Goal: Task Accomplishment & Management: Complete application form

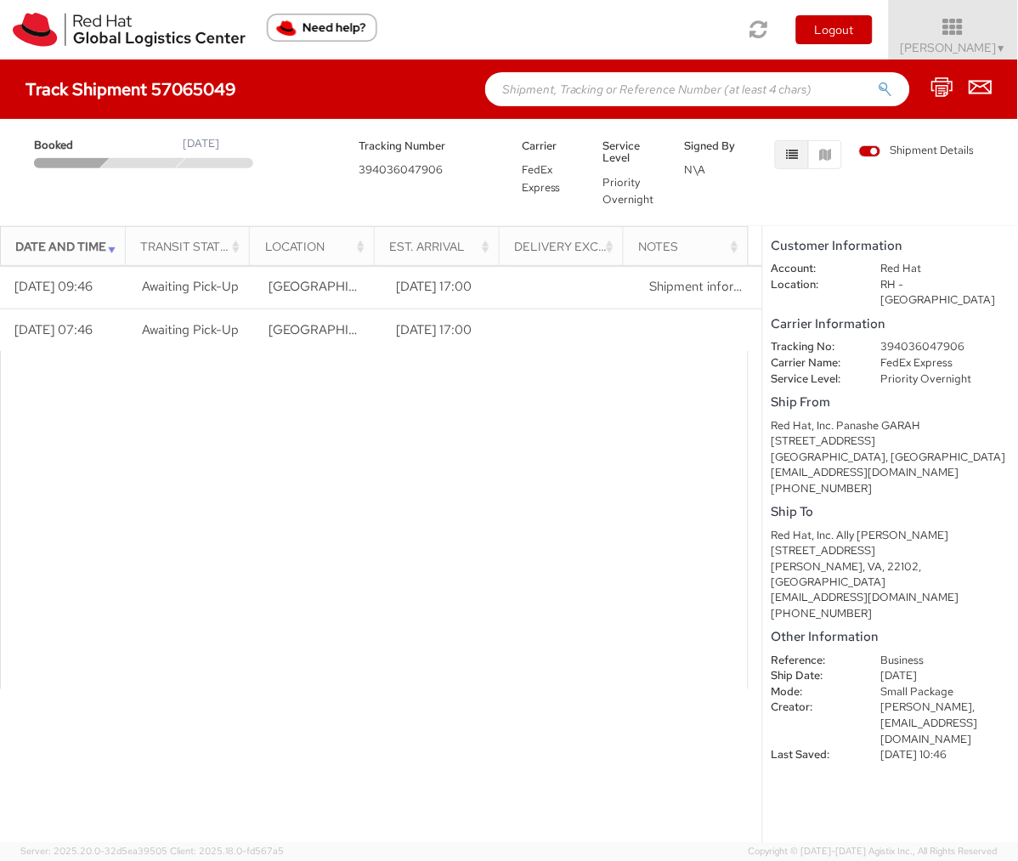
click at [925, 339] on dd "394036047906" at bounding box center [946, 347] width 154 height 16
copy dd "394036047906"
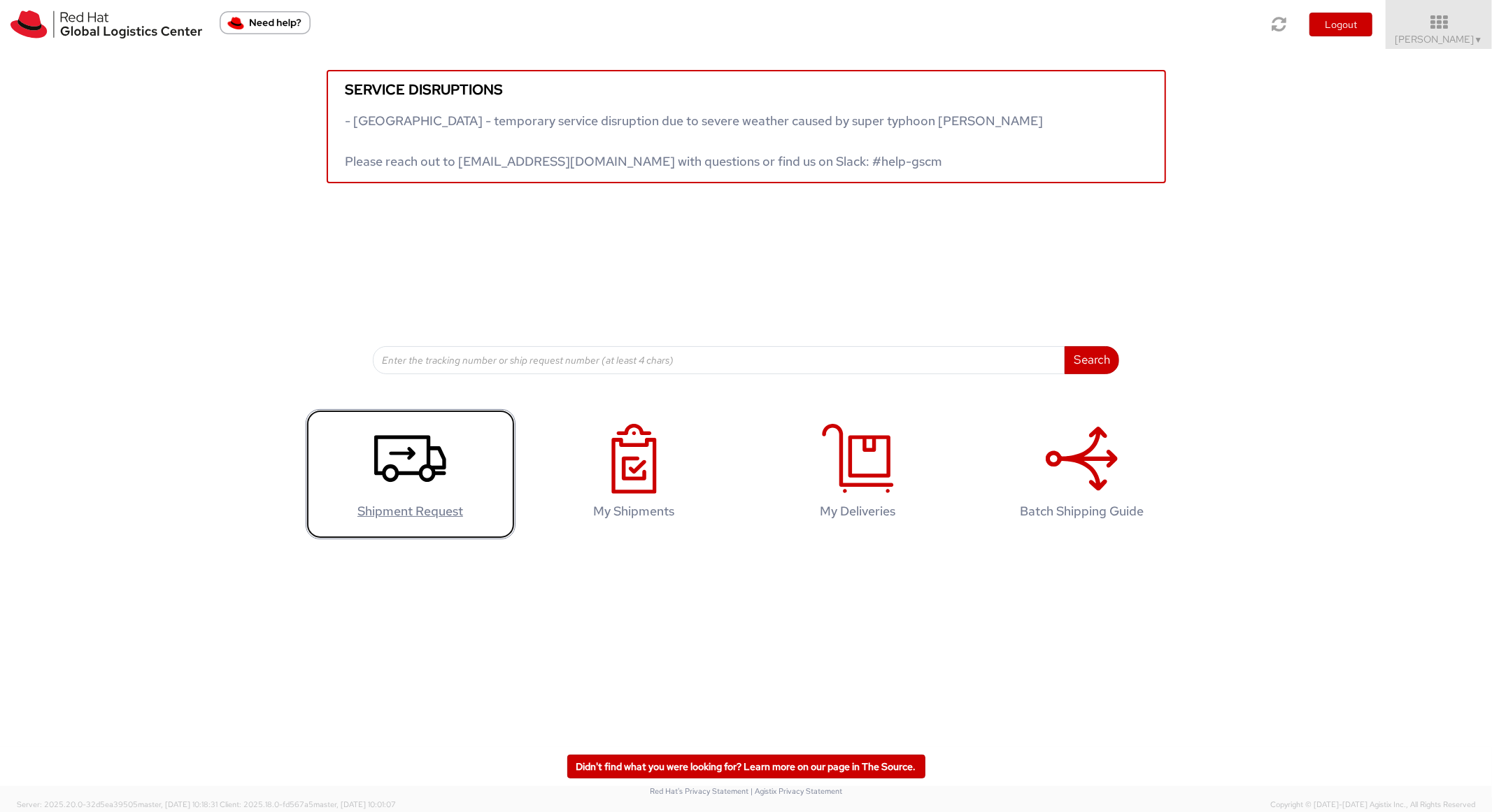
click at [386, 472] on icon at bounding box center [411, 458] width 72 height 70
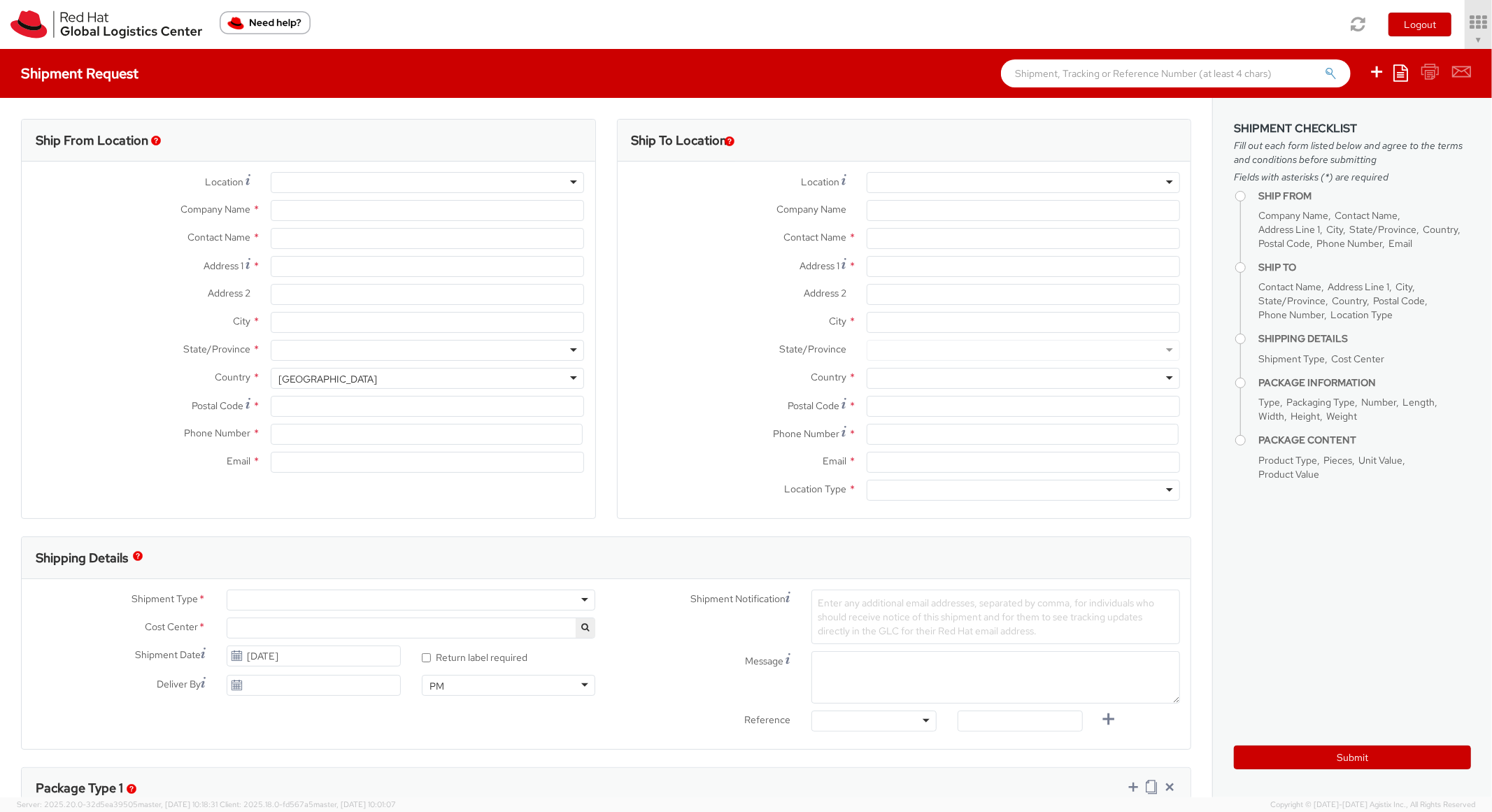
select select "850"
select select
click at [1414, 82] on ul "Save as template Create from template" at bounding box center [1411, 72] width 120 height 49
type input "Red Hat, Inc."
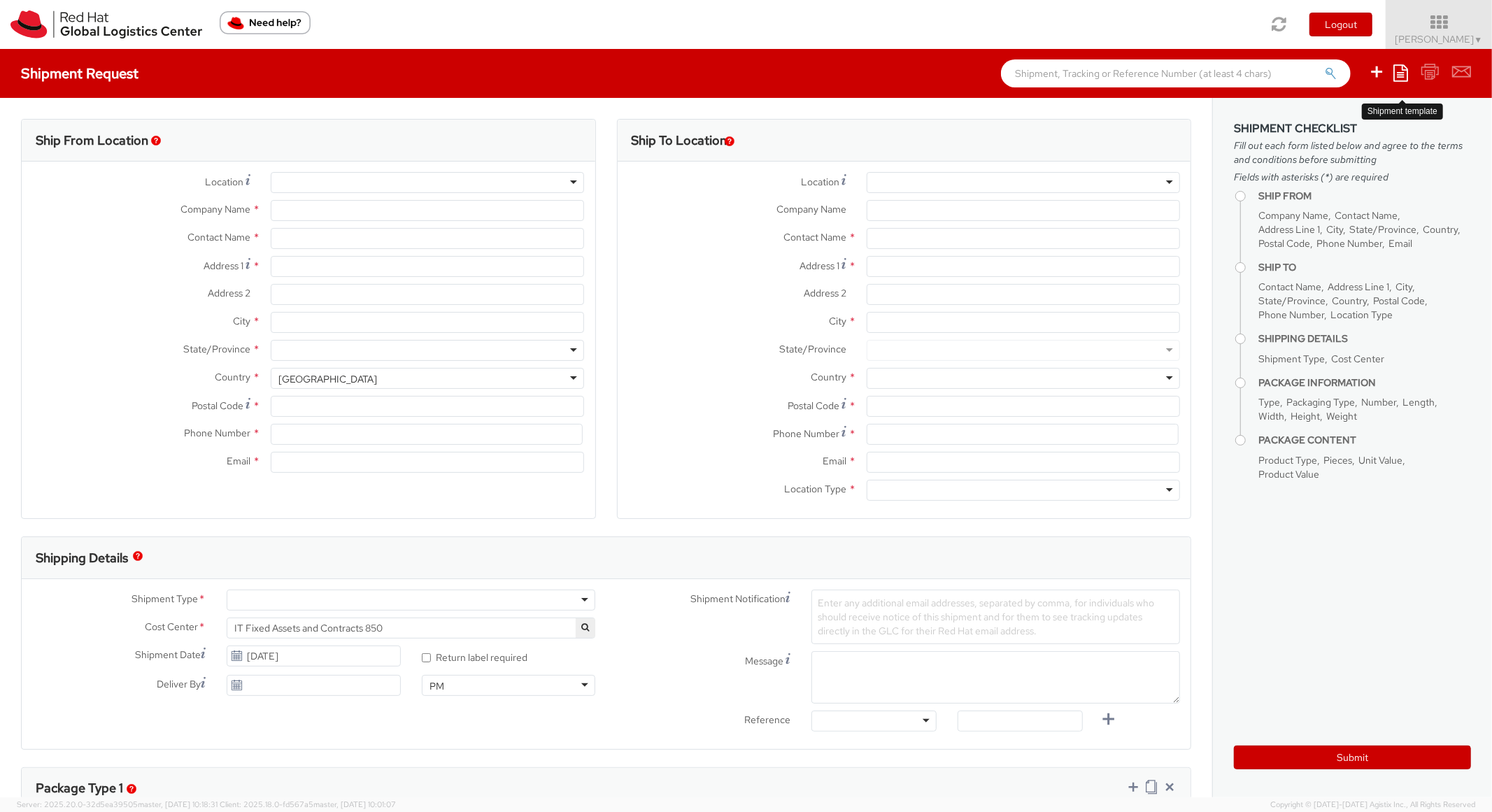
type input "[PERSON_NAME]"
type input "[STREET_ADDRESS]"
type input "RALEIGH"
type input "27601"
type input "[PHONE_NUMBER]"
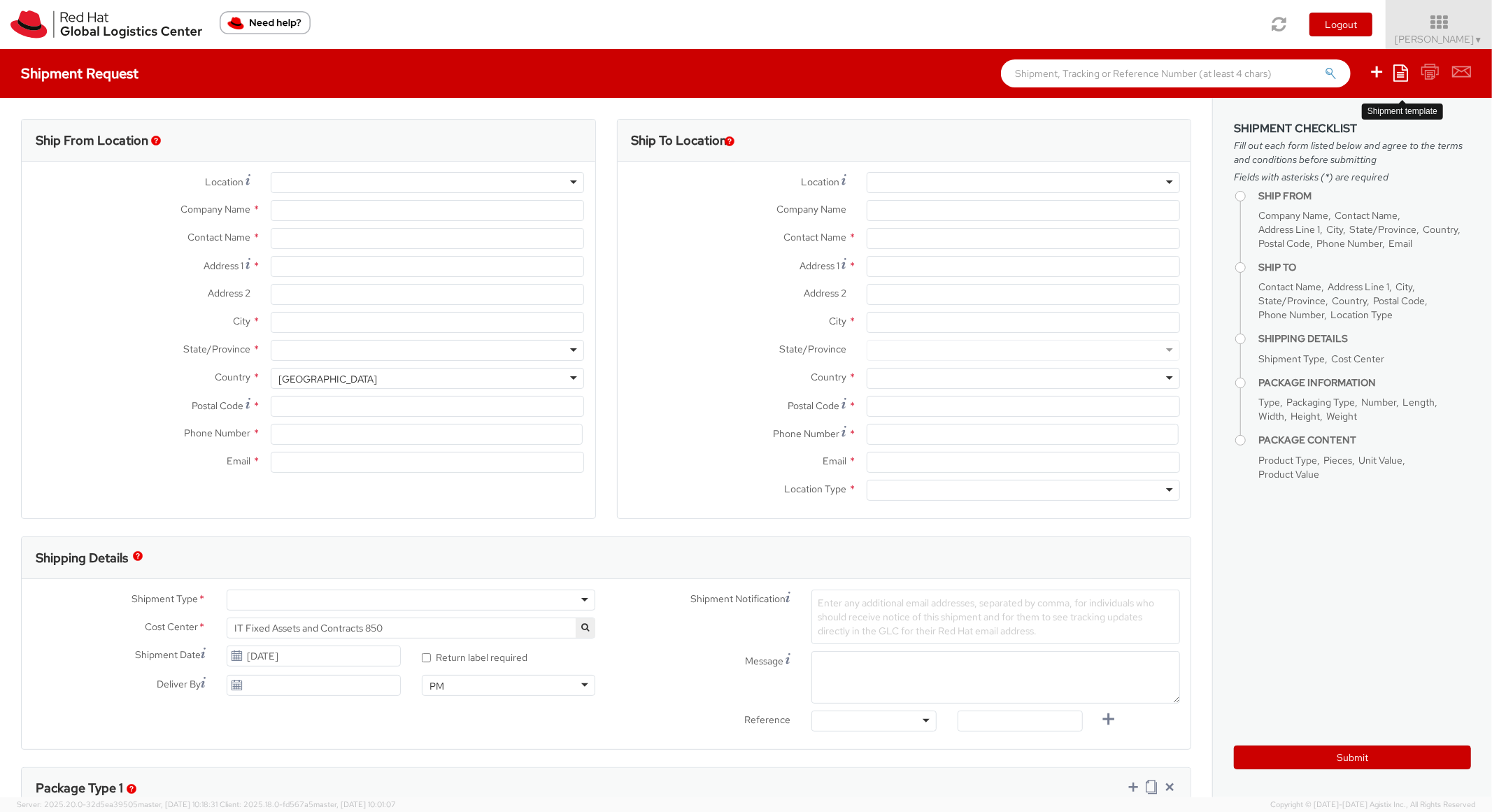
type input "[EMAIL_ADDRESS][DOMAIN_NAME]"
click at [1404, 72] on icon at bounding box center [1401, 72] width 15 height 16
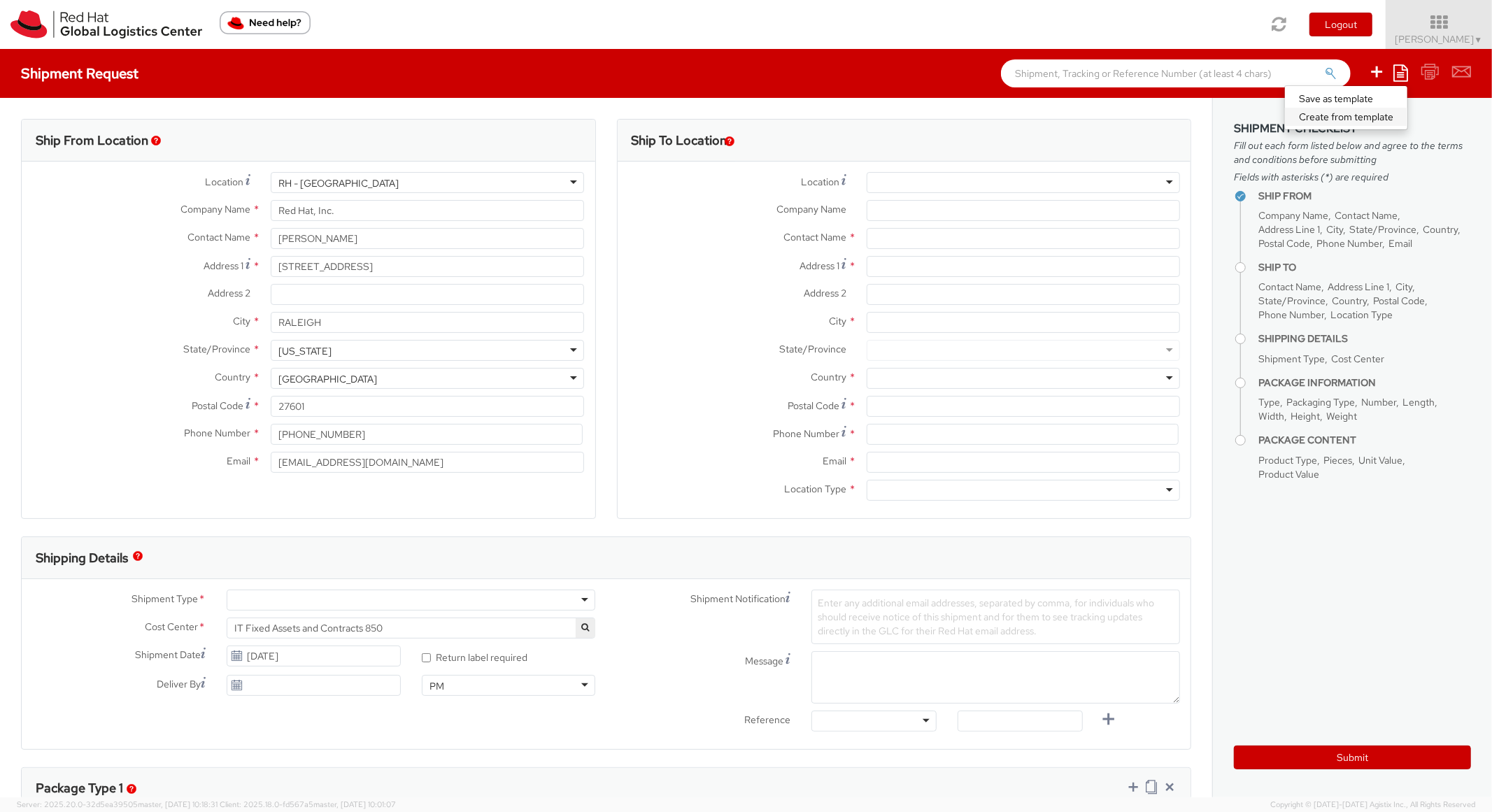
click at [1364, 114] on link "Create from template" at bounding box center [1346, 117] width 123 height 18
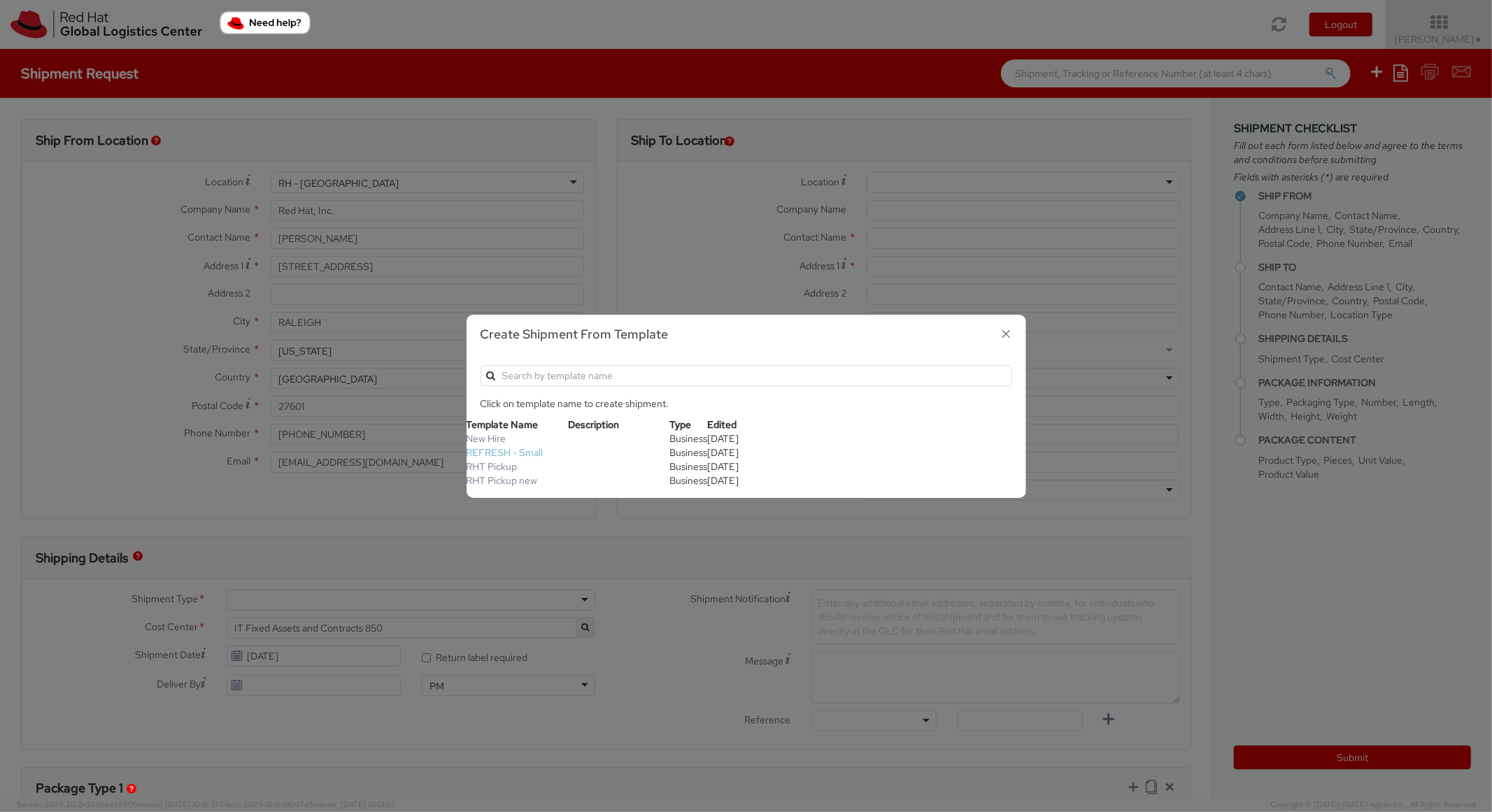
click at [513, 453] on link "REFRESH - Small" at bounding box center [504, 452] width 77 height 12
type textarea "Please include return label."
type input "*RPCI*"
select select "LAPTOP"
type input "1"
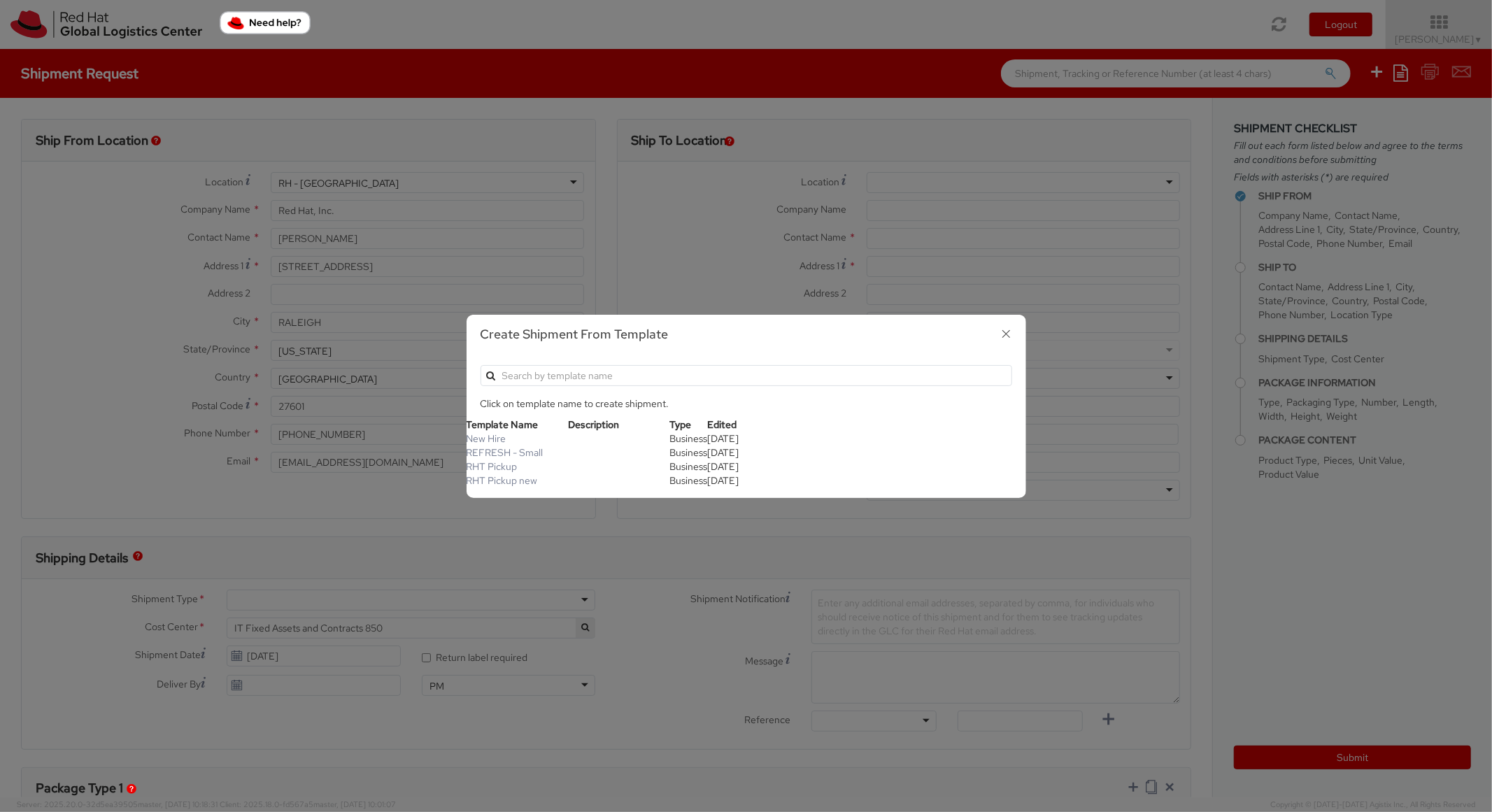
type input "18"
type input "14"
type input "4"
type input "7"
type input "*Laptop Model*"
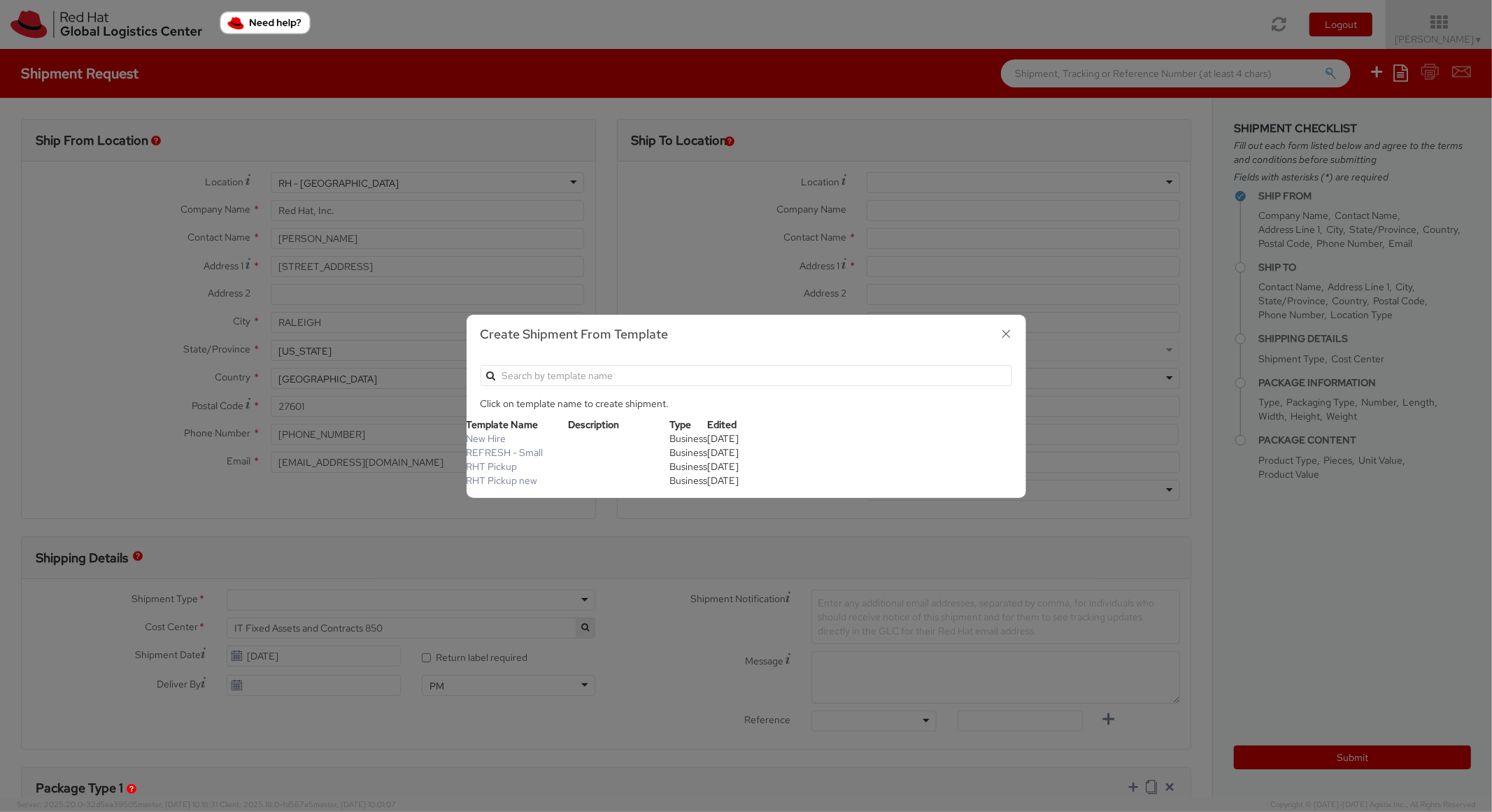
select select "LAPTOP"
type input "2,000.00"
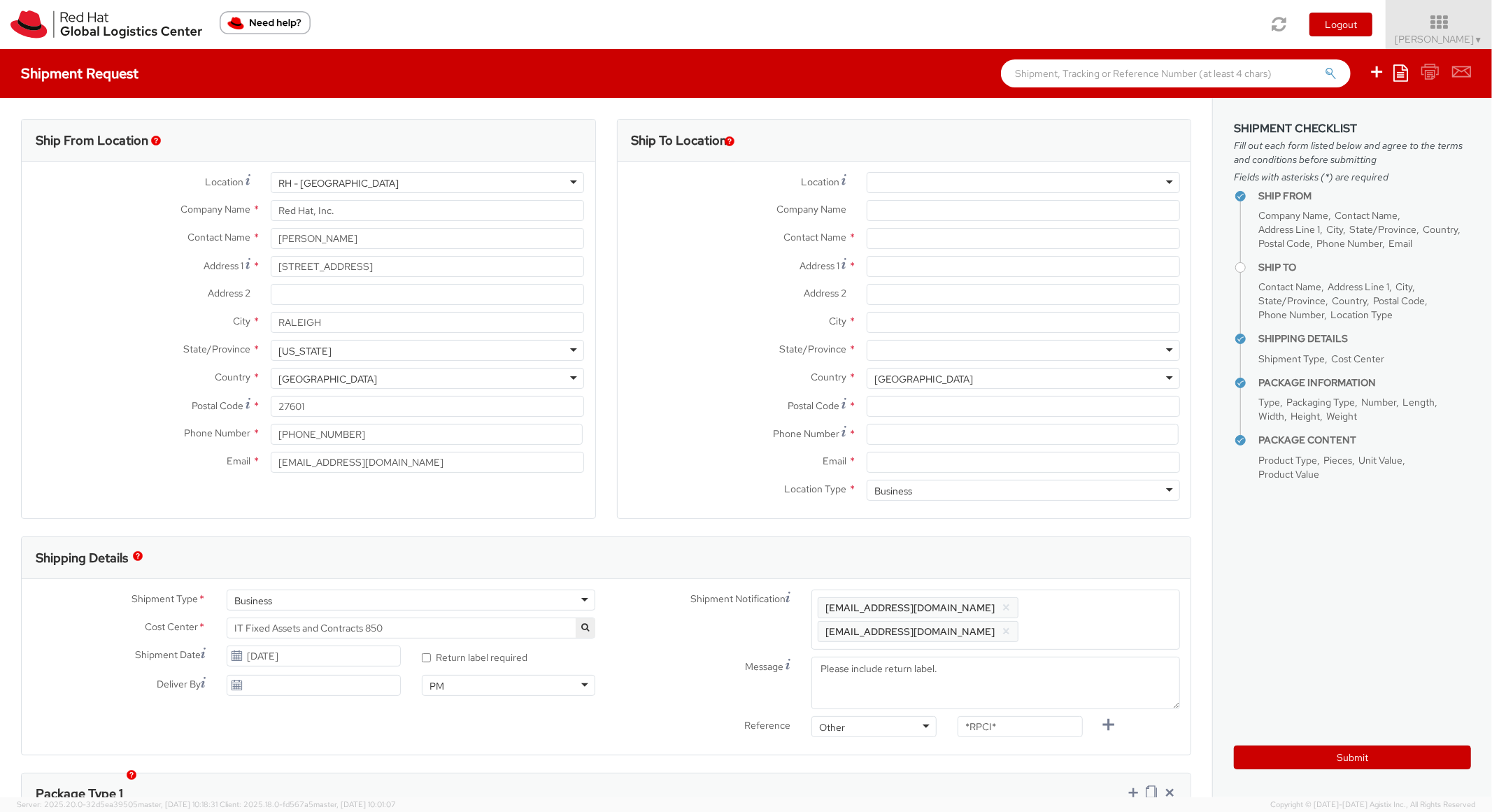
scroll to position [42, 0]
select select
click at [893, 263] on input "Address 1 *" at bounding box center [1023, 266] width 314 height 21
paste input "Literary Road, 1035"
click at [924, 267] on input "Literary Road, 1035" at bounding box center [1023, 266] width 314 height 21
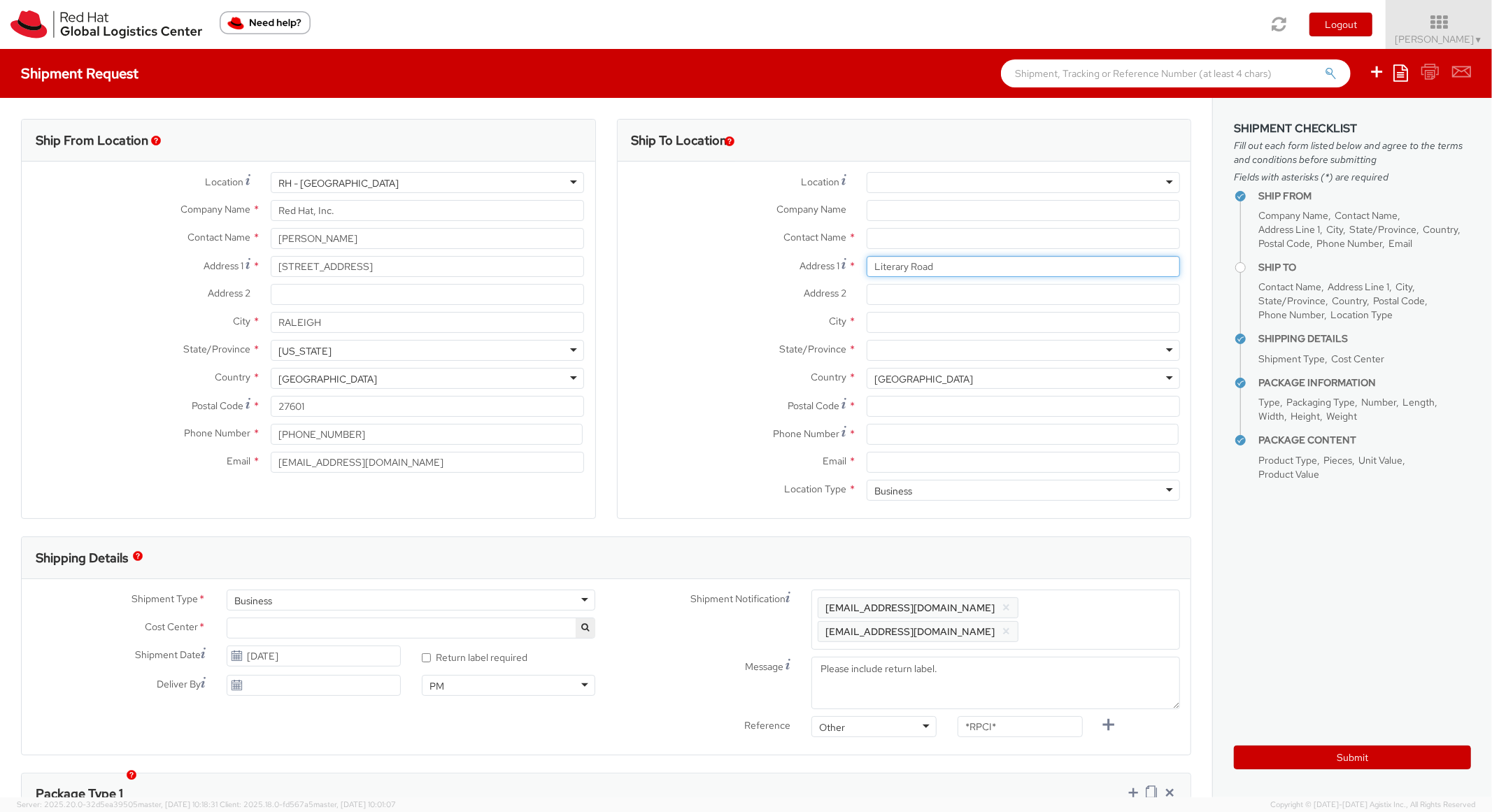
click at [867, 267] on input "Literary Road" at bounding box center [1023, 266] width 314 height 21
paste input ", 1035"
drag, startPoint x: 871, startPoint y: 264, endPoint x: 796, endPoint y: 260, distance: 75.1
click at [798, 266] on div "Address 1 * , 1035 Literary Road" at bounding box center [904, 266] width 574 height 21
type input "1035 Literary Road"
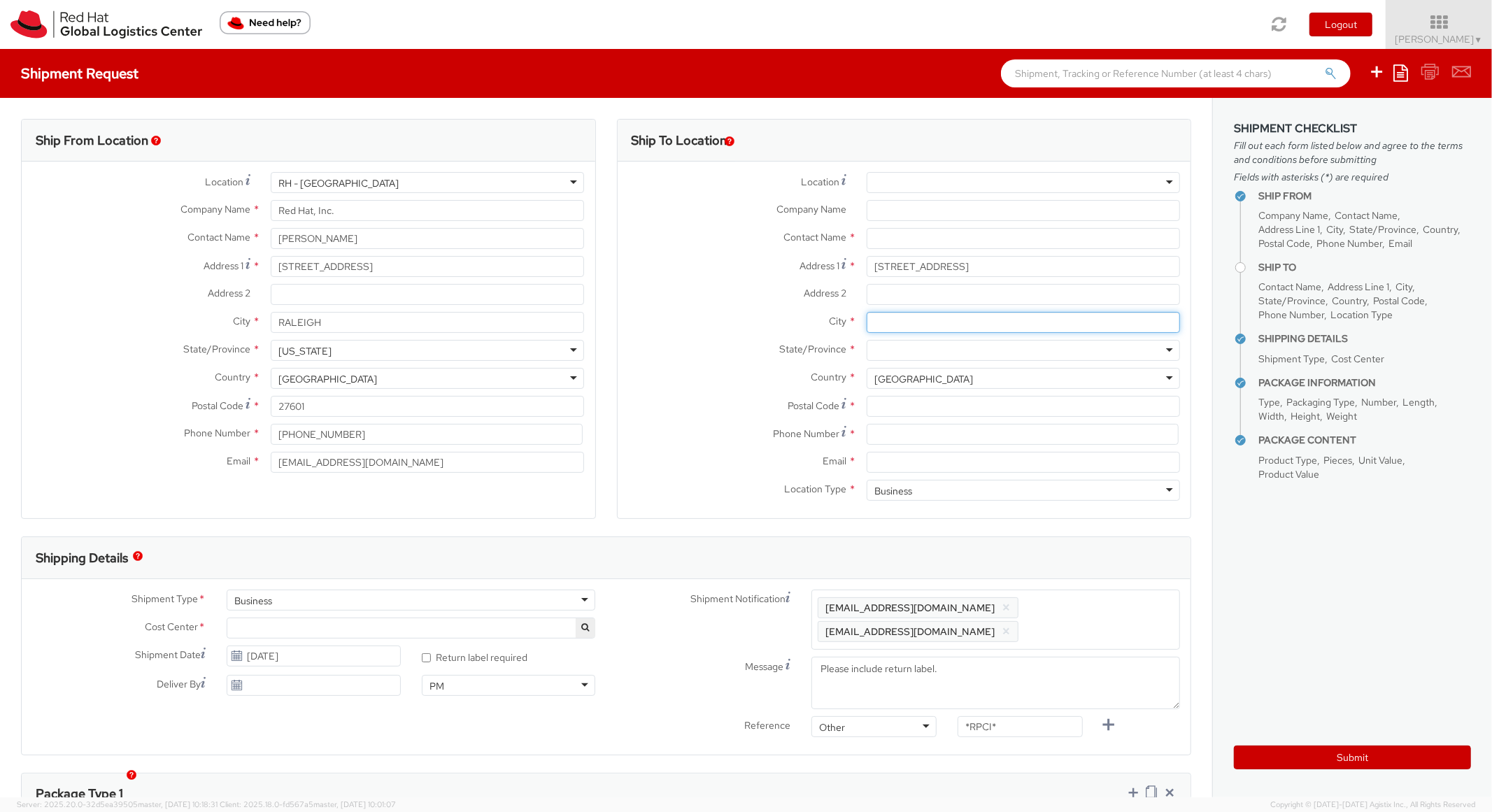
click at [887, 317] on input "City *" at bounding box center [1023, 322] width 314 height 21
paste input "Cleveland"
type input "Cleveland"
click at [892, 355] on div at bounding box center [1023, 350] width 314 height 21
type input "ohio"
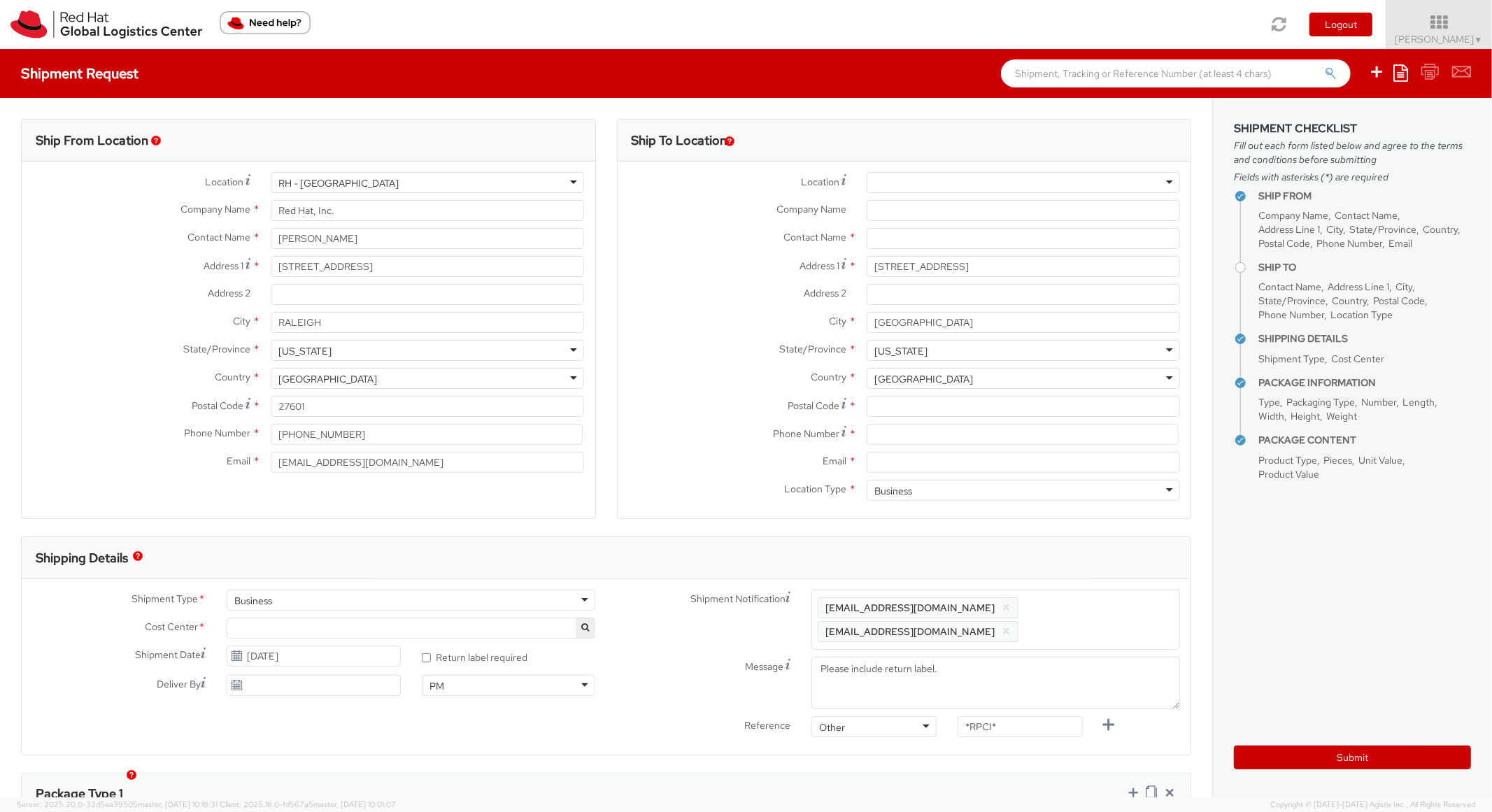
scroll to position [0, 0]
click at [909, 397] on input "Postal Code *" at bounding box center [1023, 406] width 314 height 21
paste input "44113"
type input "44113"
click at [766, 337] on div "City * Cleveland" at bounding box center [904, 326] width 574 height 28
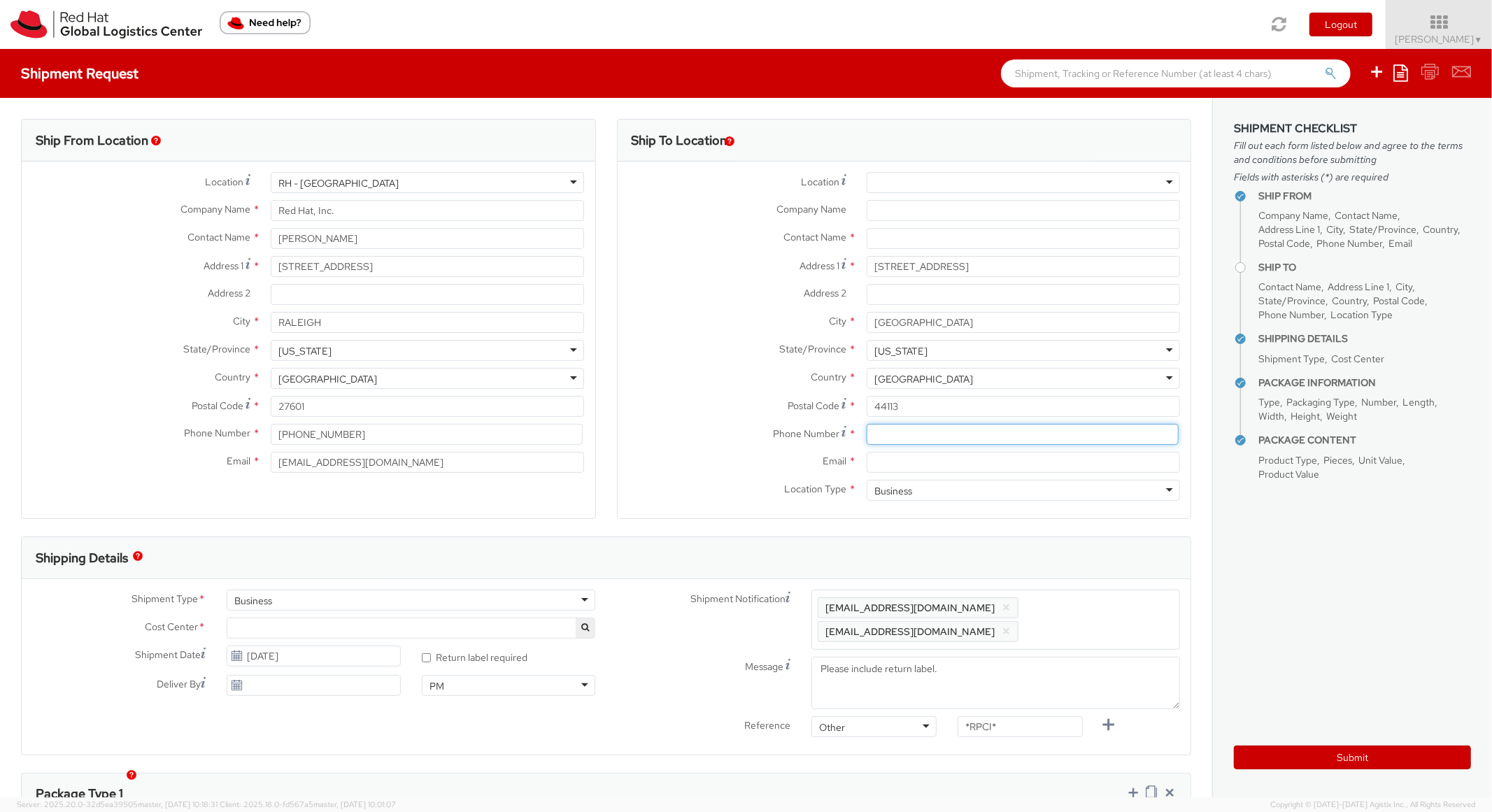
click at [895, 435] on input at bounding box center [1022, 434] width 312 height 21
paste input "4403347988"
type input "4403347988"
click at [819, 403] on span "Postal Code" at bounding box center [813, 405] width 52 height 12
click at [867, 403] on input "44113" at bounding box center [1023, 406] width 314 height 21
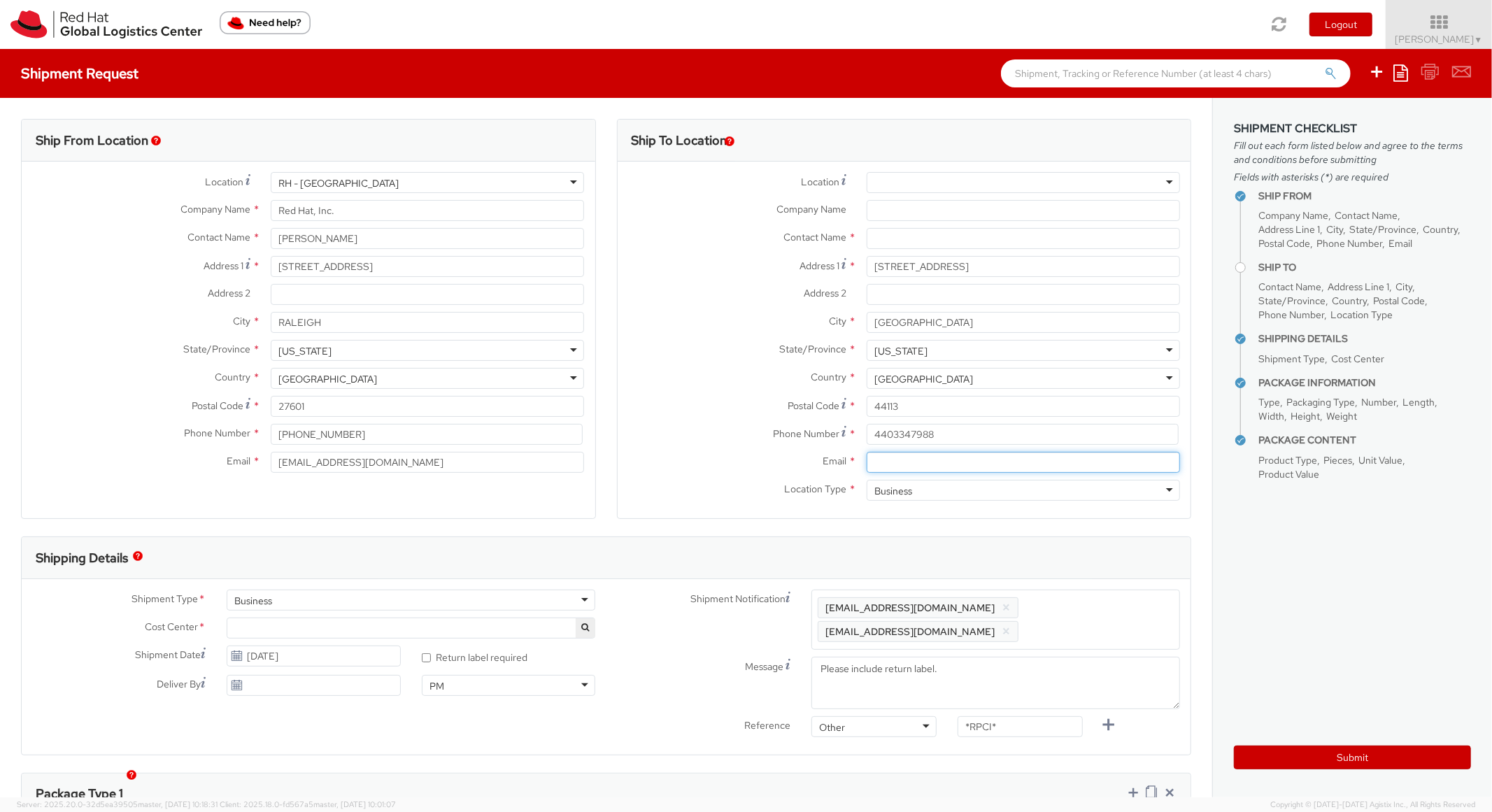
click at [983, 467] on input "Email *" at bounding box center [1023, 462] width 314 height 21
paste input "mstipich@redhat.com"
type input "mstipich@redhat.com"
click at [1094, 621] on span "Enter any additional email addresses, separated by comma, for individuals who s…" at bounding box center [995, 619] width 356 height 42
paste input "mstipich@redhat.com"
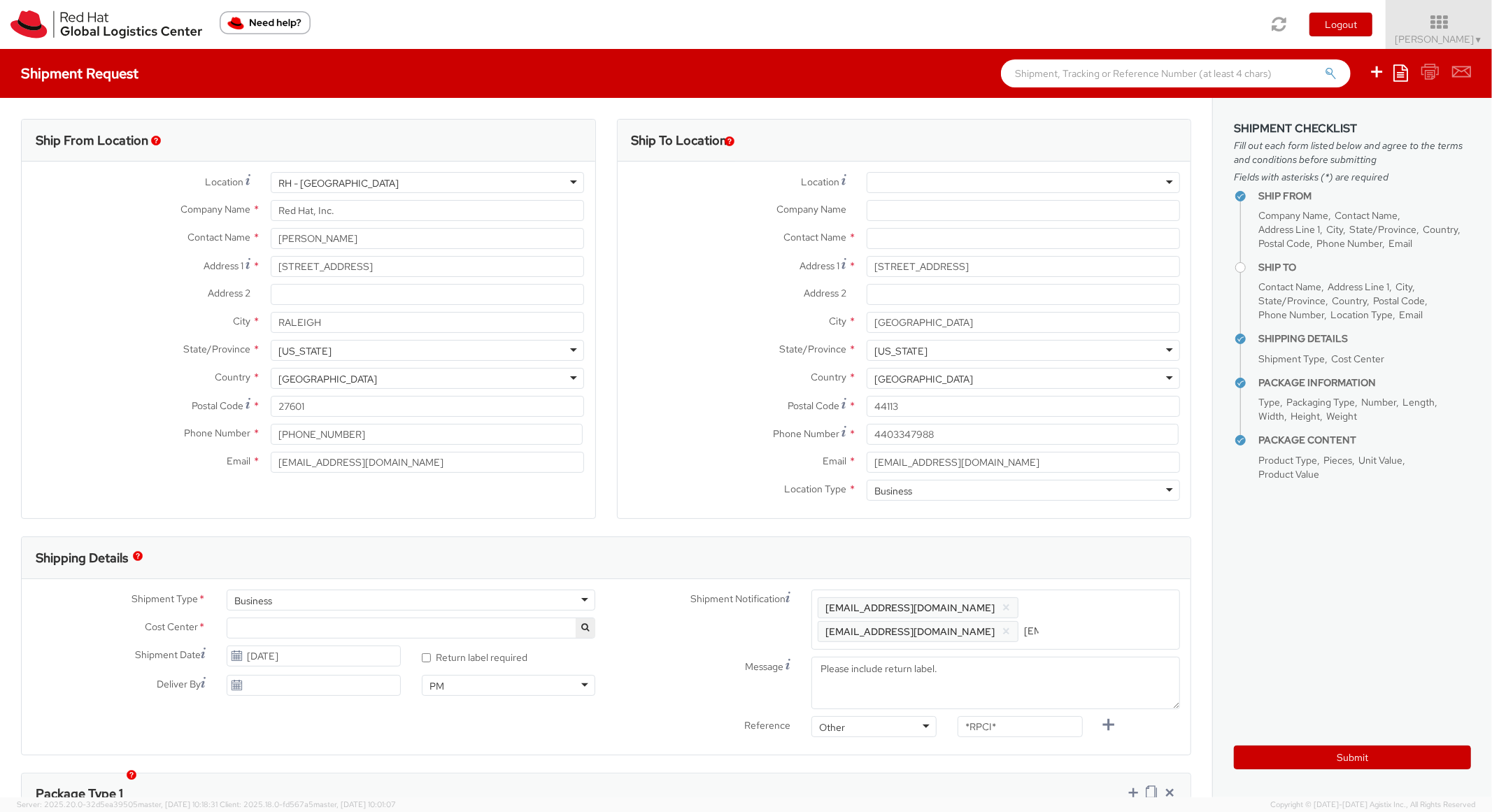
scroll to position [0, 78]
type input "mstipich@redhat.com"
click at [1111, 539] on div "Shipping Details" at bounding box center [606, 558] width 1169 height 42
click at [1002, 715] on div "Message Please include return label." at bounding box center [899, 710] width 584 height 59
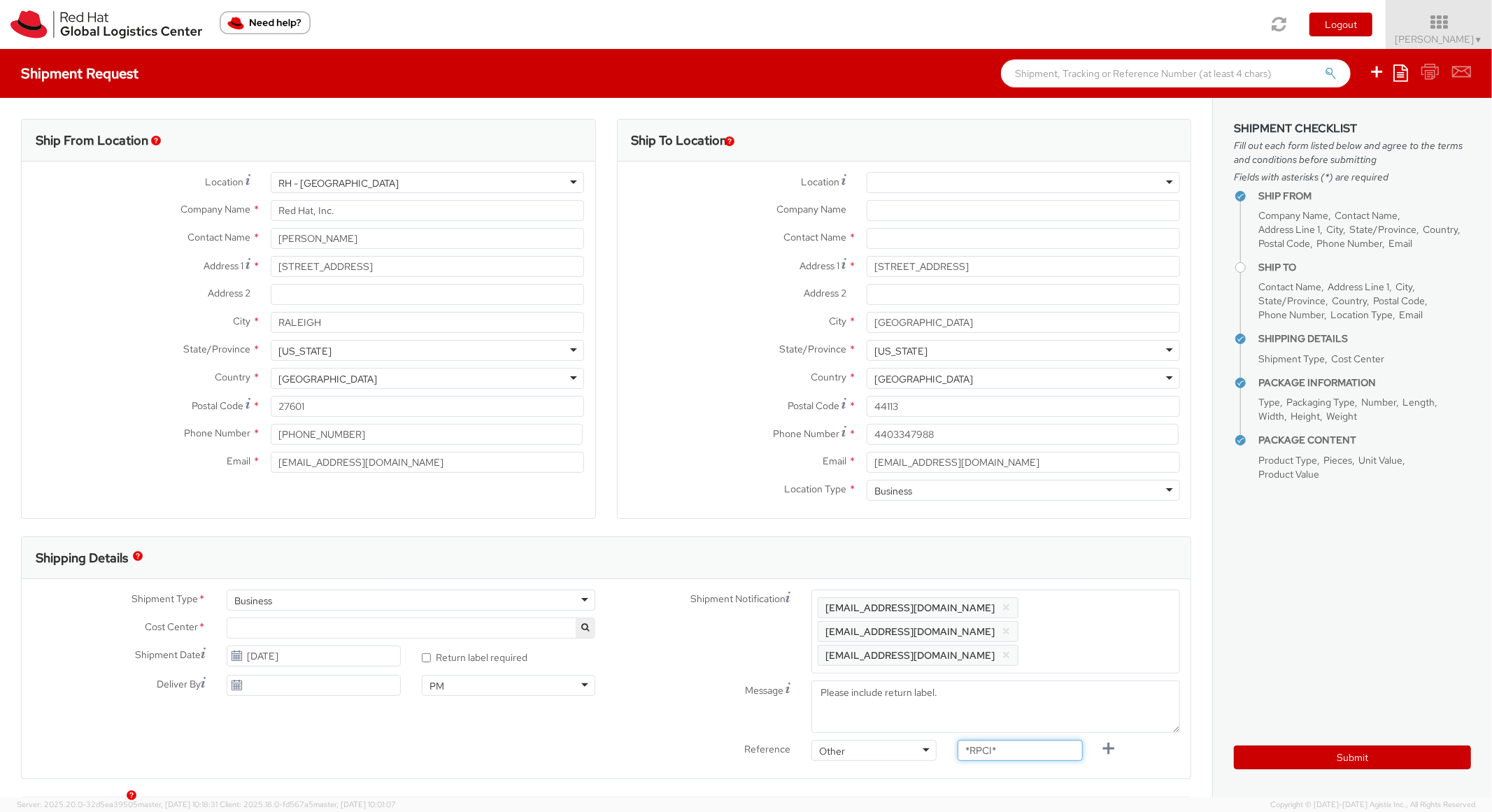
drag, startPoint x: 1006, startPoint y: 729, endPoint x: 920, endPoint y: 708, distance: 88.5
click at [921, 708] on div "Shipment Notification Enter any additional email addresses, separated by comma,…" at bounding box center [899, 678] width 584 height 179
paste input "RPCI0082154"
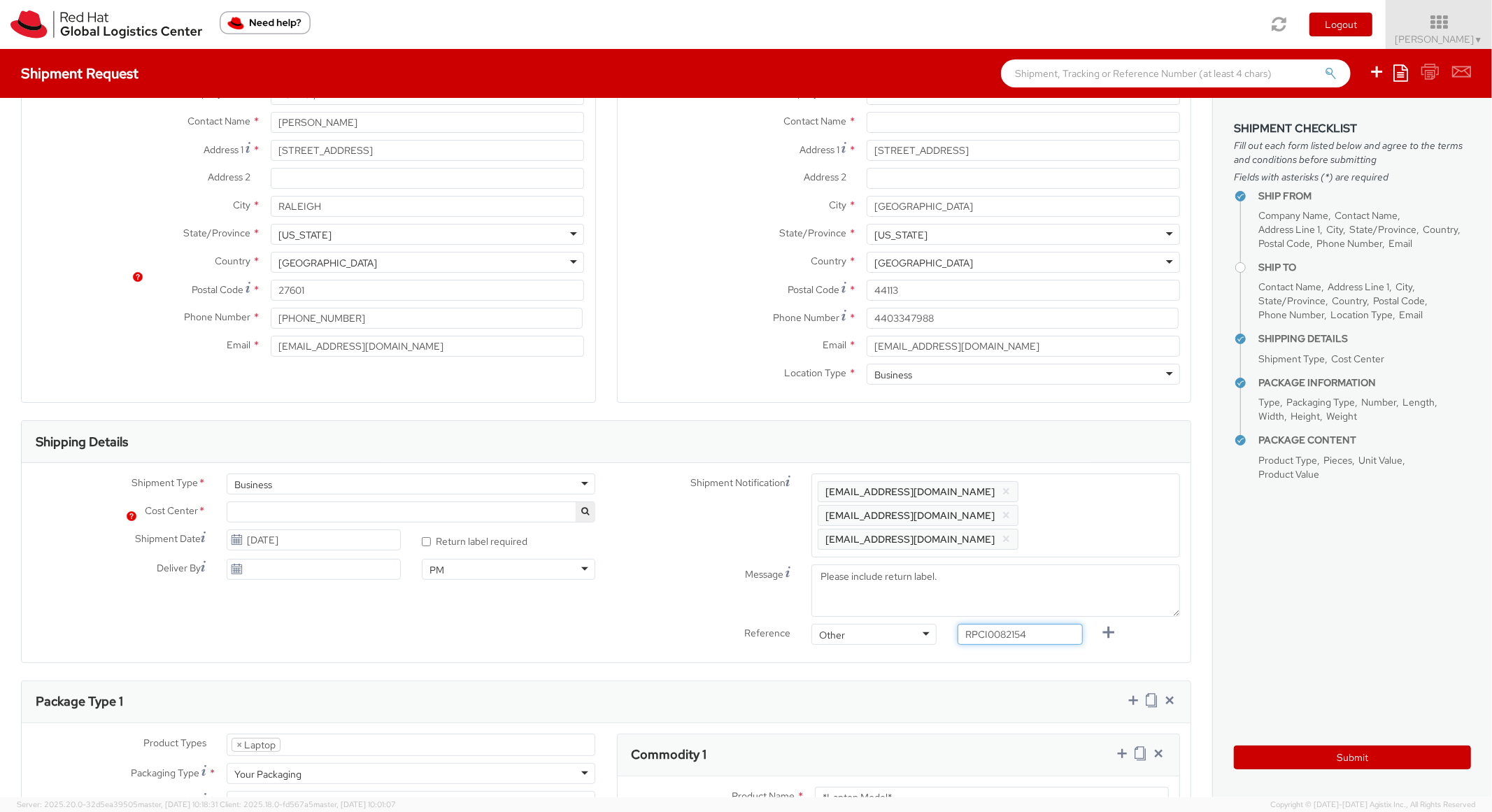
scroll to position [280, 0]
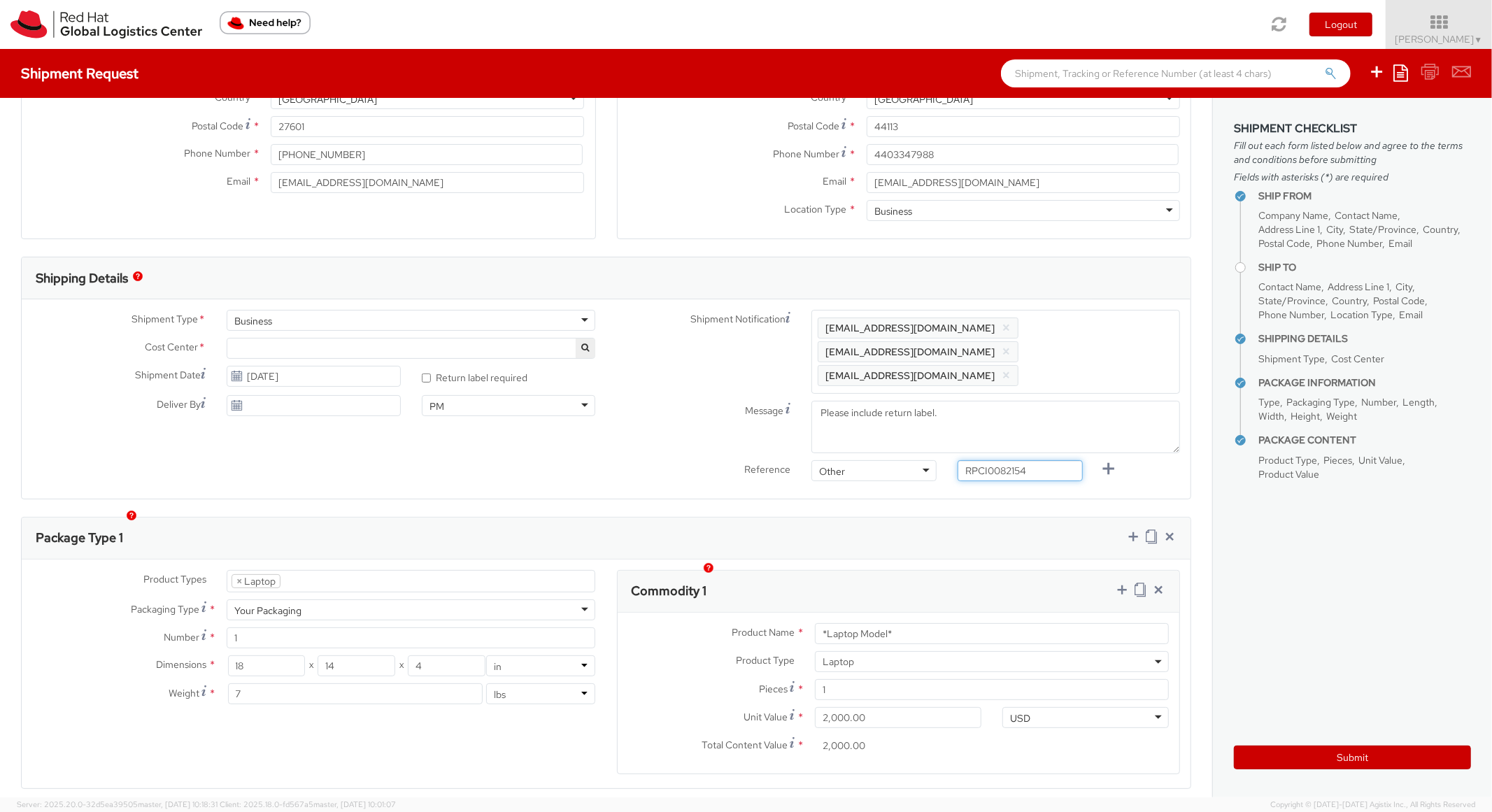
type input "RPCI0082154"
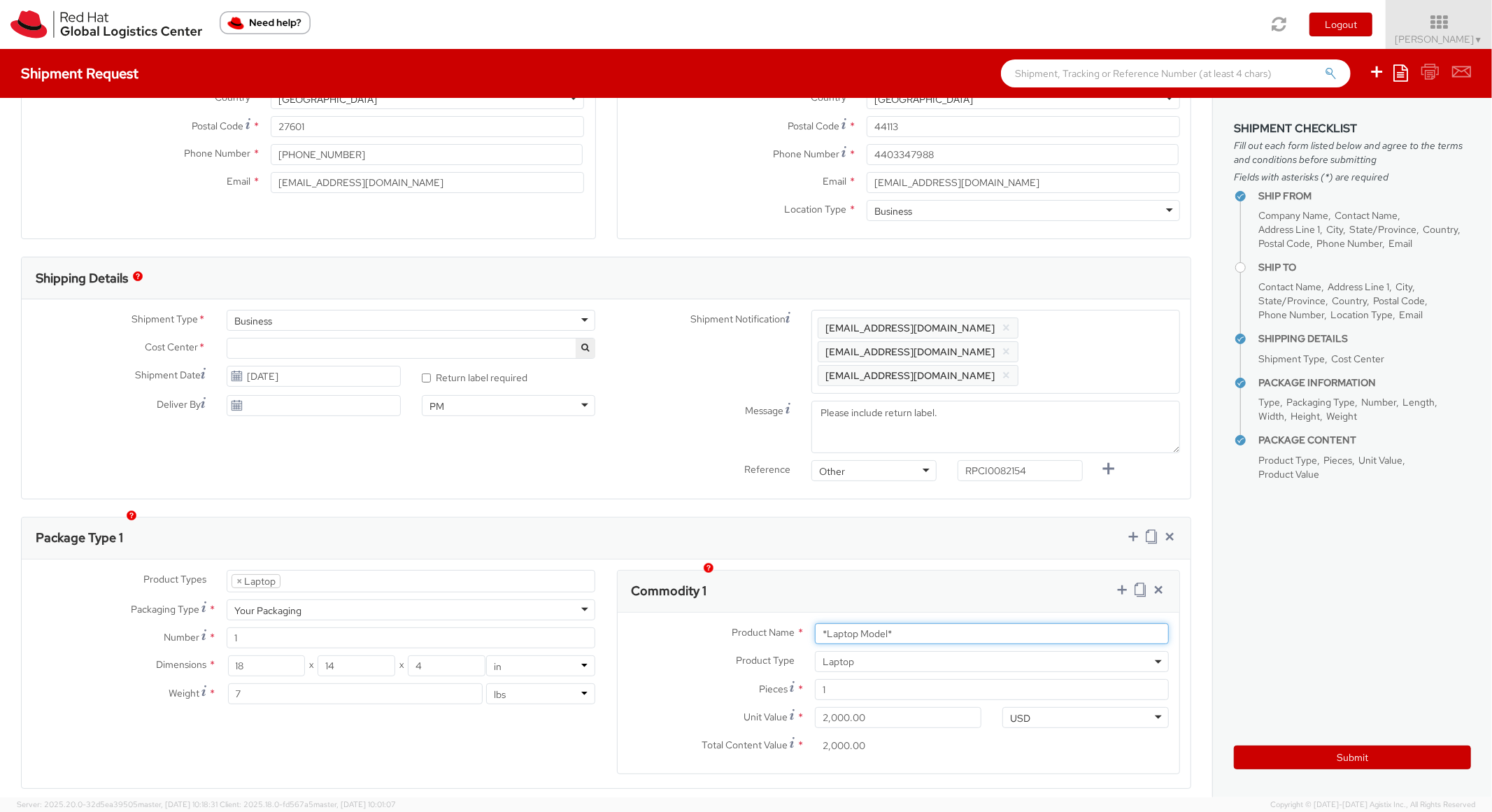
drag, startPoint x: 902, startPoint y: 608, endPoint x: 745, endPoint y: 584, distance: 158.8
click at [745, 588] on div "Commodity 1 Product Name * *Laptop Model* Product Type * Documents Docking Stat…" at bounding box center [899, 672] width 564 height 204
paste input "DEVELOPER/DESIGNER - Apple"
type input "DEVELOPER/DESIGNER - Apple"
click at [937, 517] on div "Package Type 1" at bounding box center [606, 538] width 1169 height 42
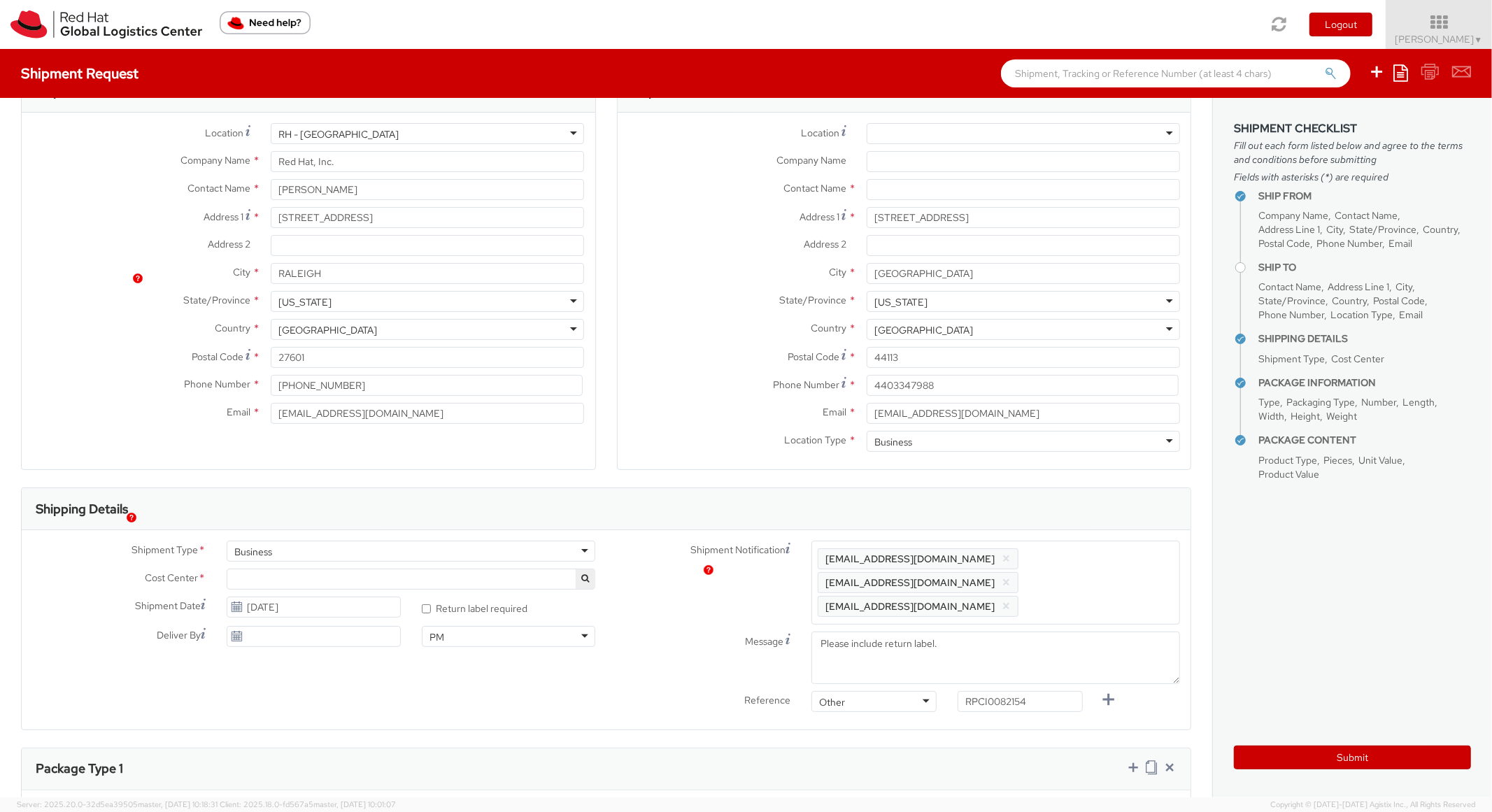
scroll to position [0, 0]
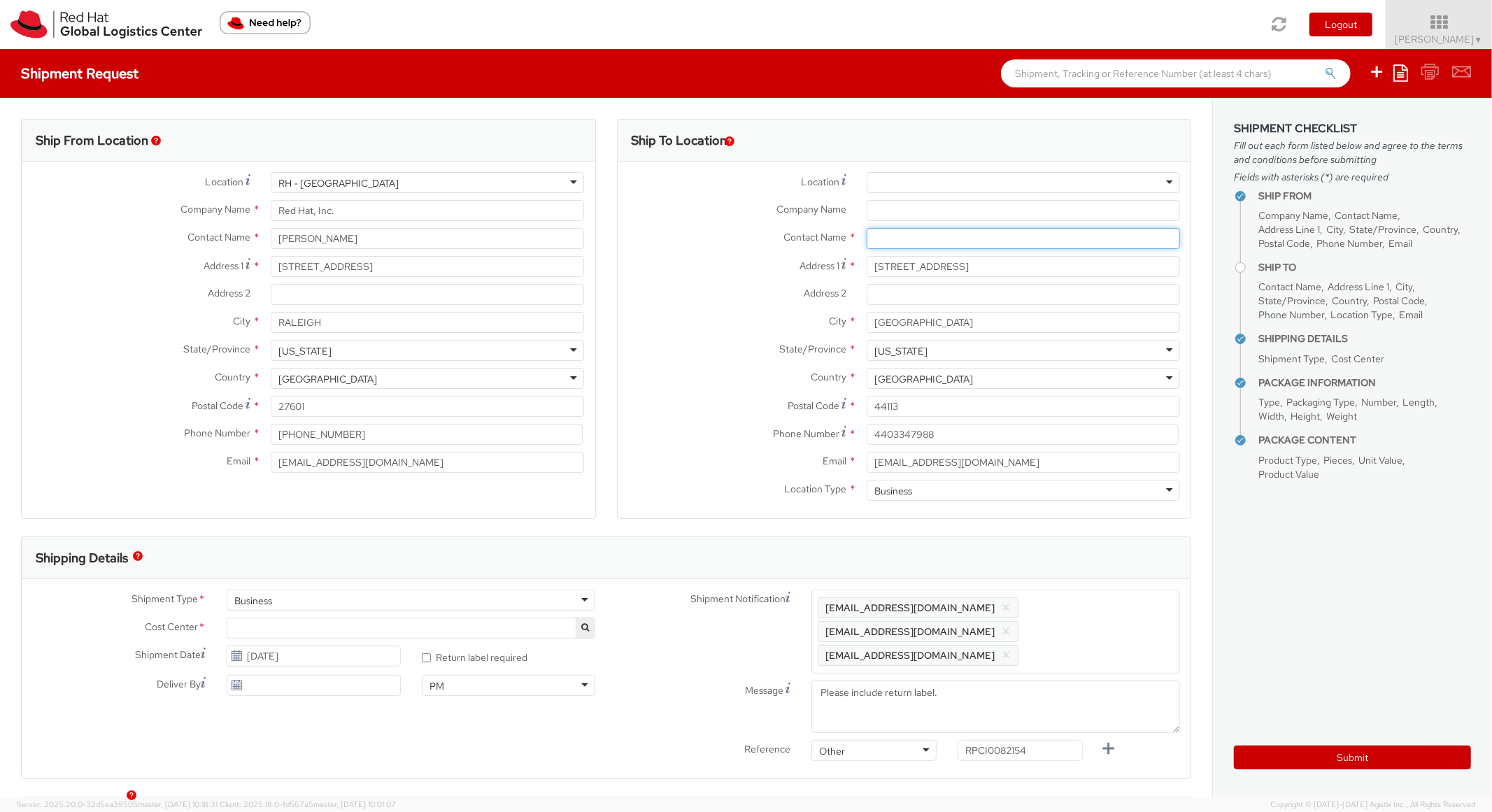
click at [912, 239] on input "text" at bounding box center [1023, 238] width 314 height 21
paste input "Marley Stipich"
type input "Marley Stipich"
click at [593, 324] on div "Ship From Location Location * RH - Raleigh RH - Raleigh RH - Amsterdam - MSO RH…" at bounding box center [309, 327] width 596 height 417
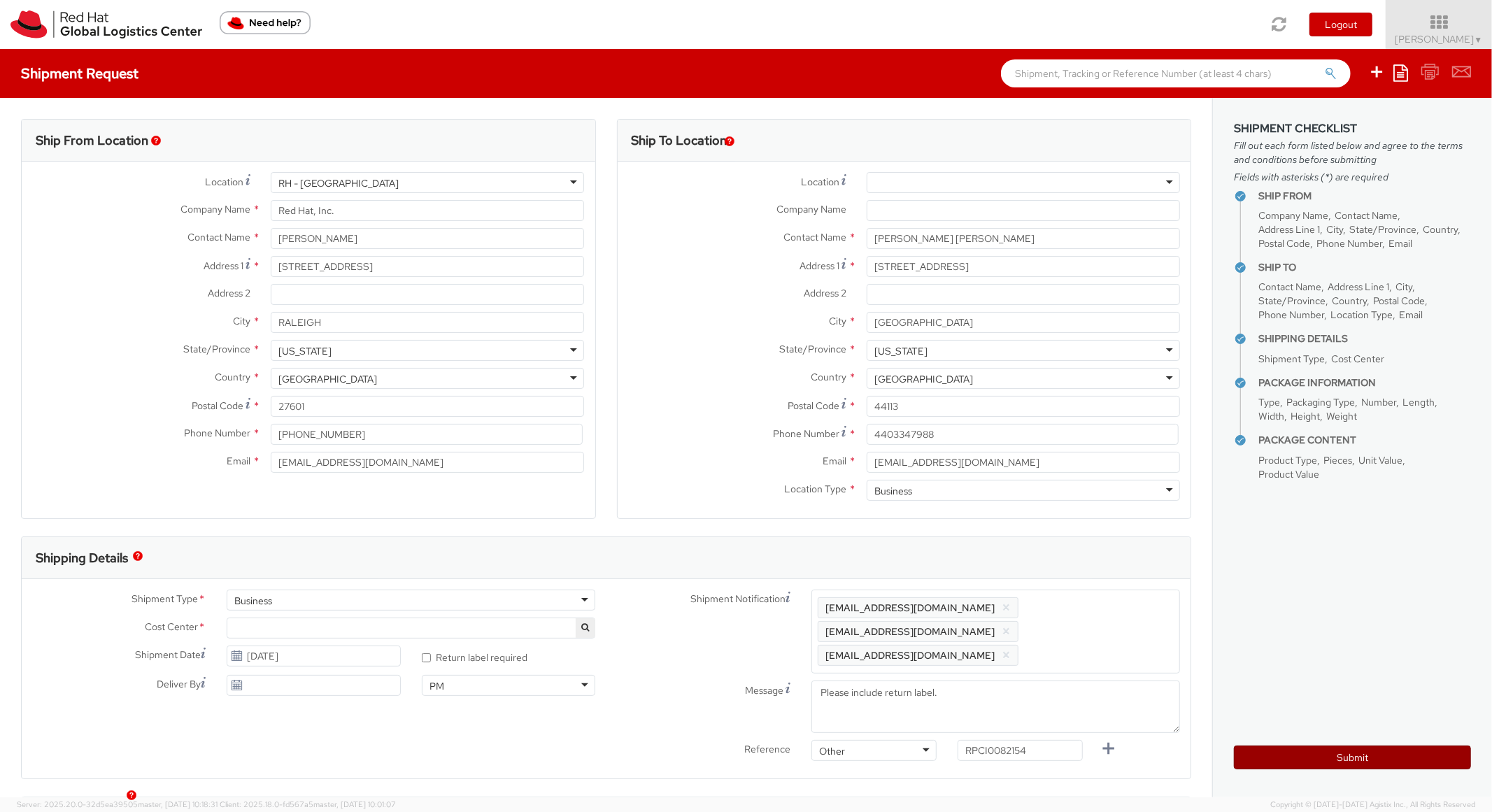
click at [1299, 750] on button "Submit" at bounding box center [1352, 757] width 237 height 24
type input "Marley Stipich"
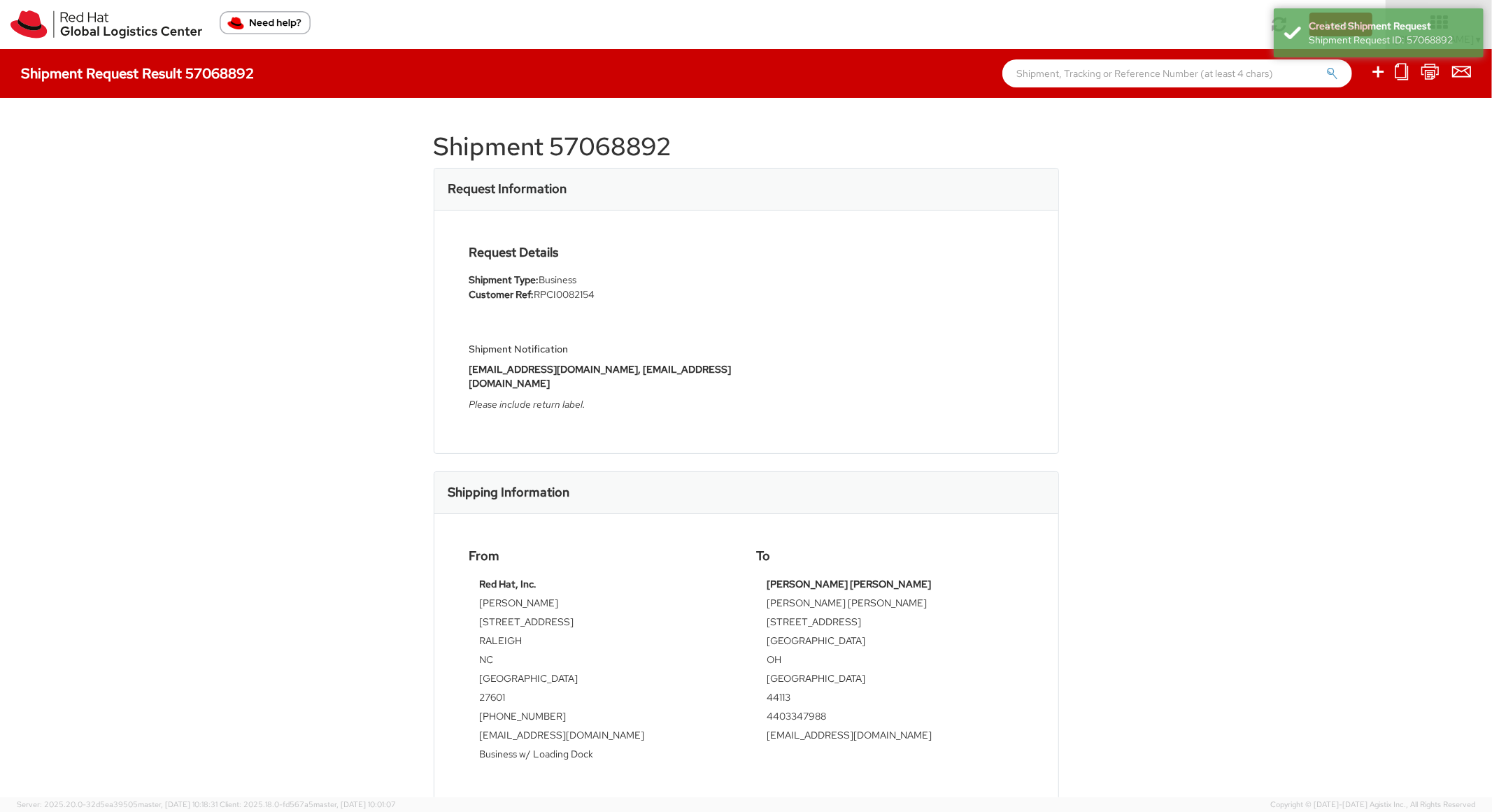
click at [604, 141] on h1 "Shipment 57068892" at bounding box center [746, 146] width 625 height 28
copy h1 "57068892"
click at [842, 315] on div "Request Details Shipment Type: Business Customer Ref: RPCI0082154 Shipment Noti…" at bounding box center [746, 332] width 575 height 173
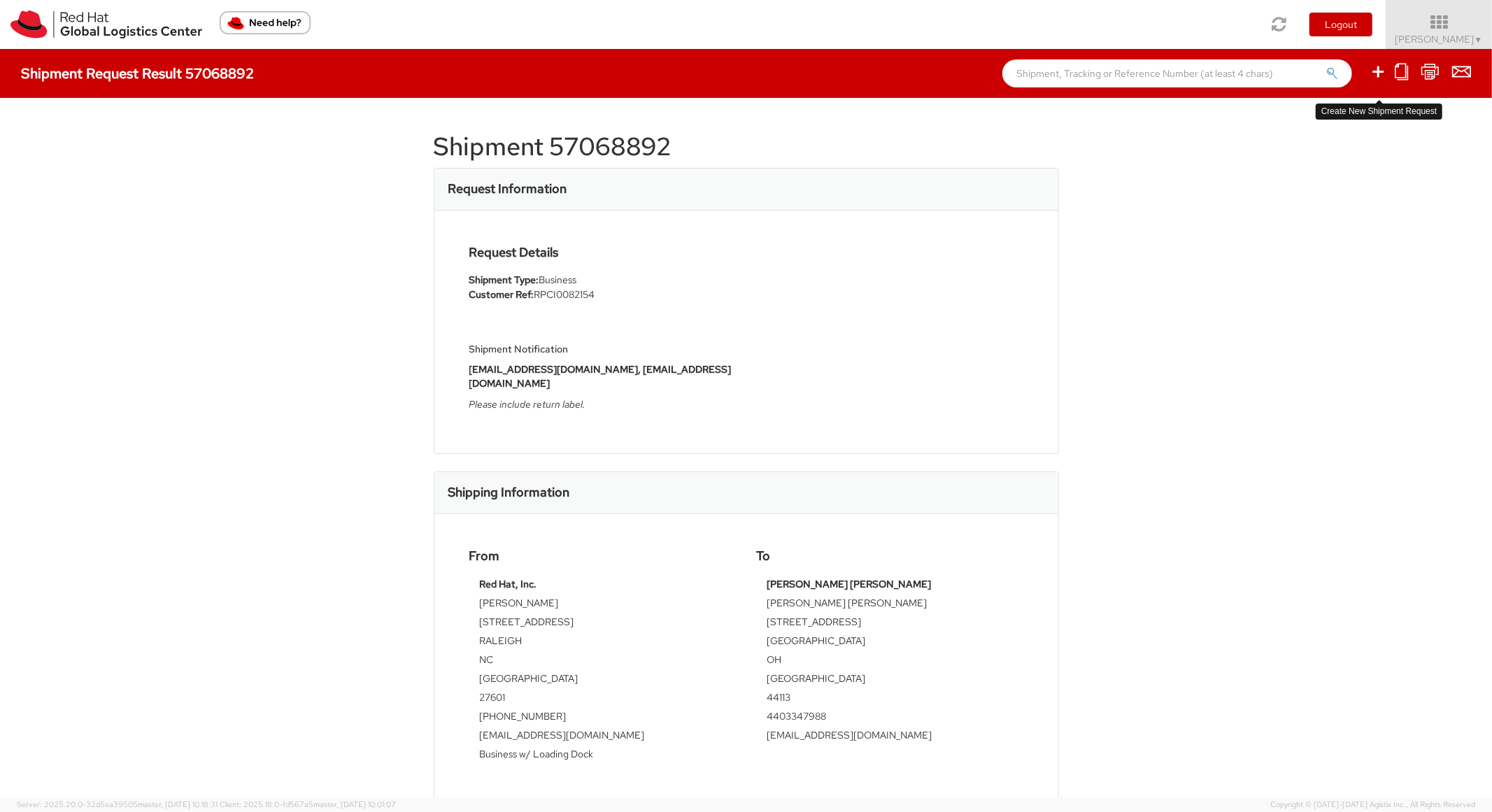
click at [1376, 72] on icon at bounding box center [1378, 71] width 16 height 17
select select
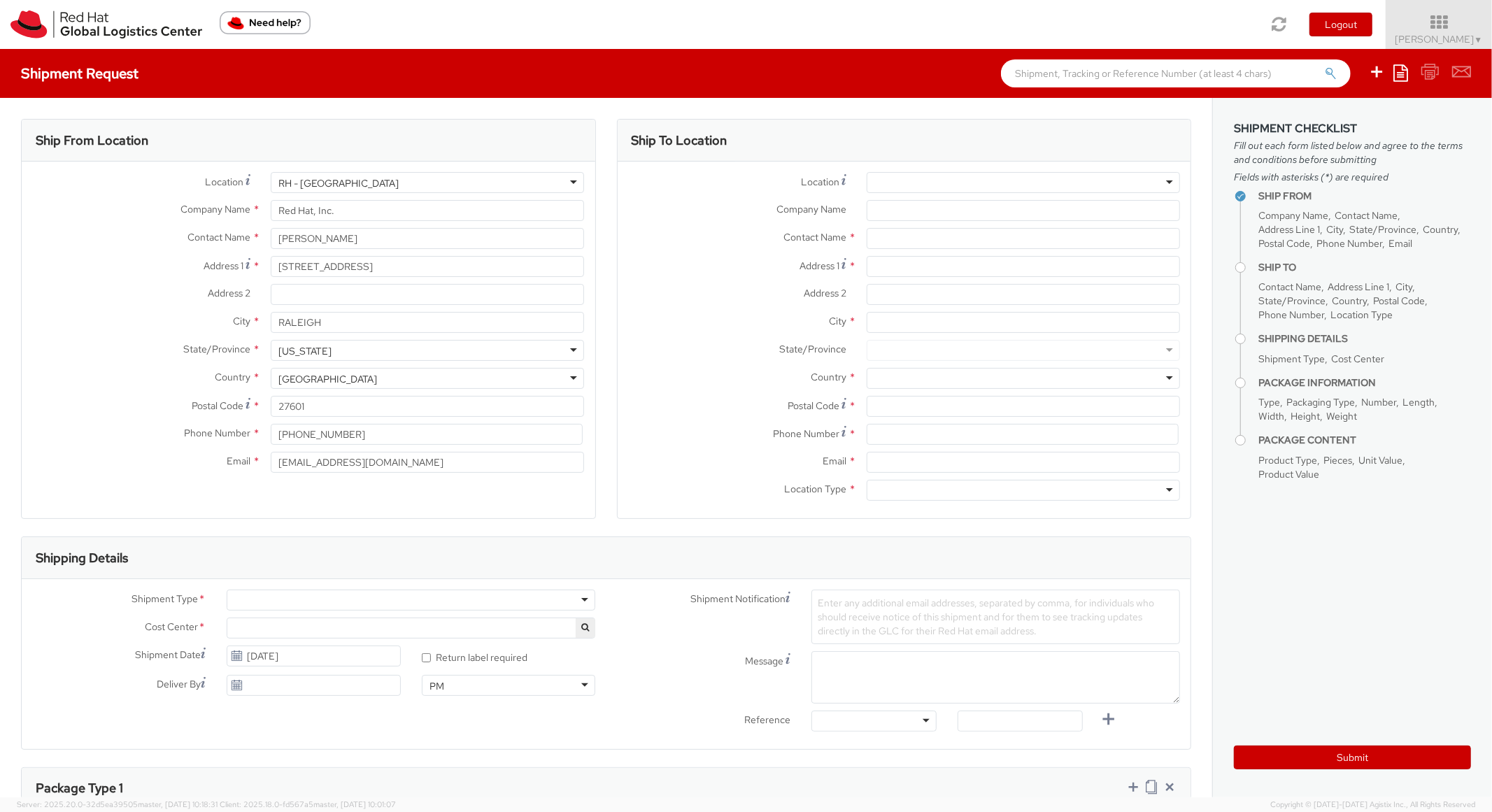
select select "850"
click at [1401, 69] on icon at bounding box center [1401, 72] width 15 height 16
click at [1325, 114] on link "Create from template" at bounding box center [1346, 117] width 123 height 18
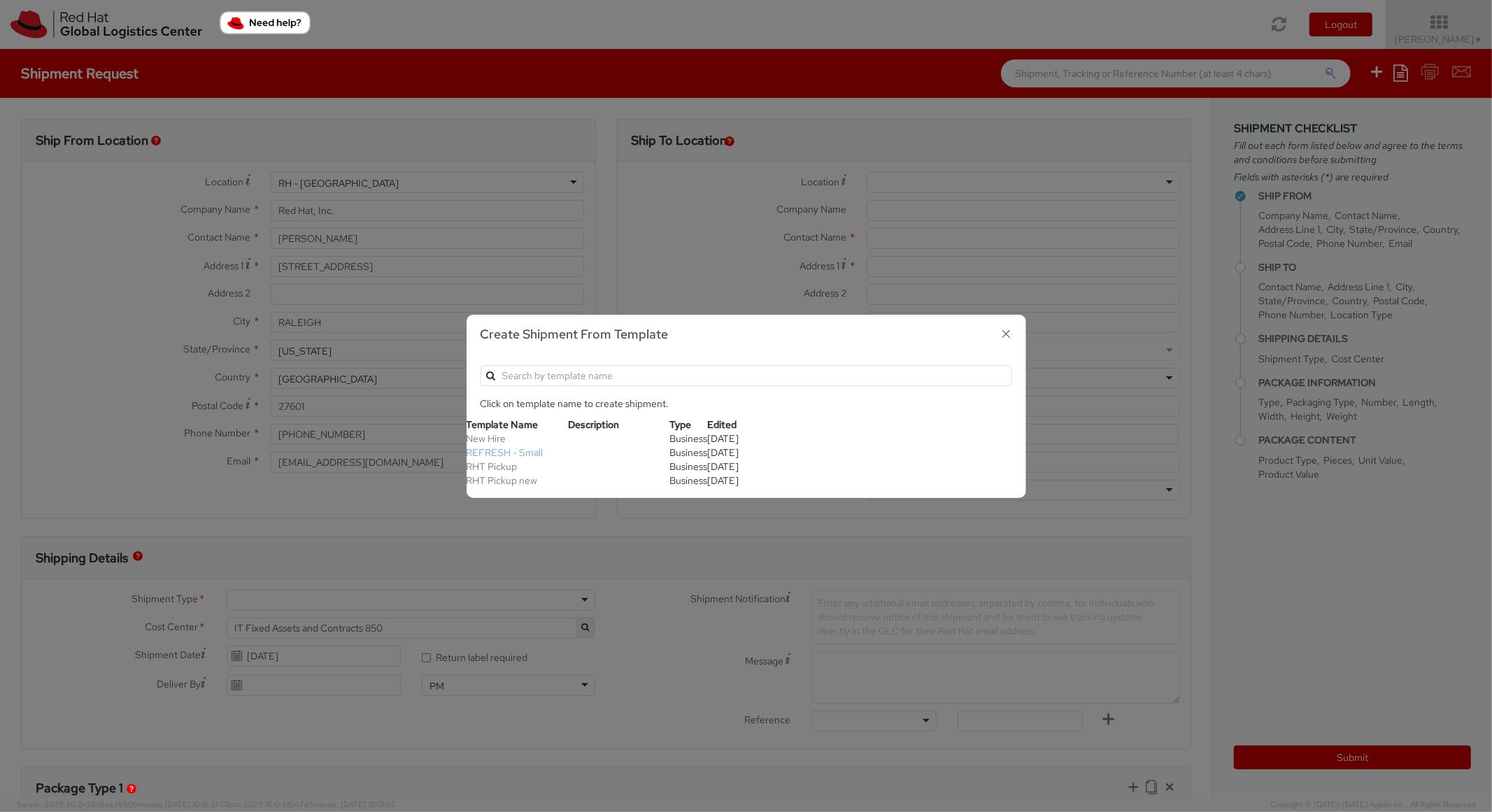
click at [504, 446] on link "REFRESH - Small" at bounding box center [504, 452] width 77 height 12
type textarea "Please include return label."
type input "*RPCI*"
select select "LAPTOP"
type input "1"
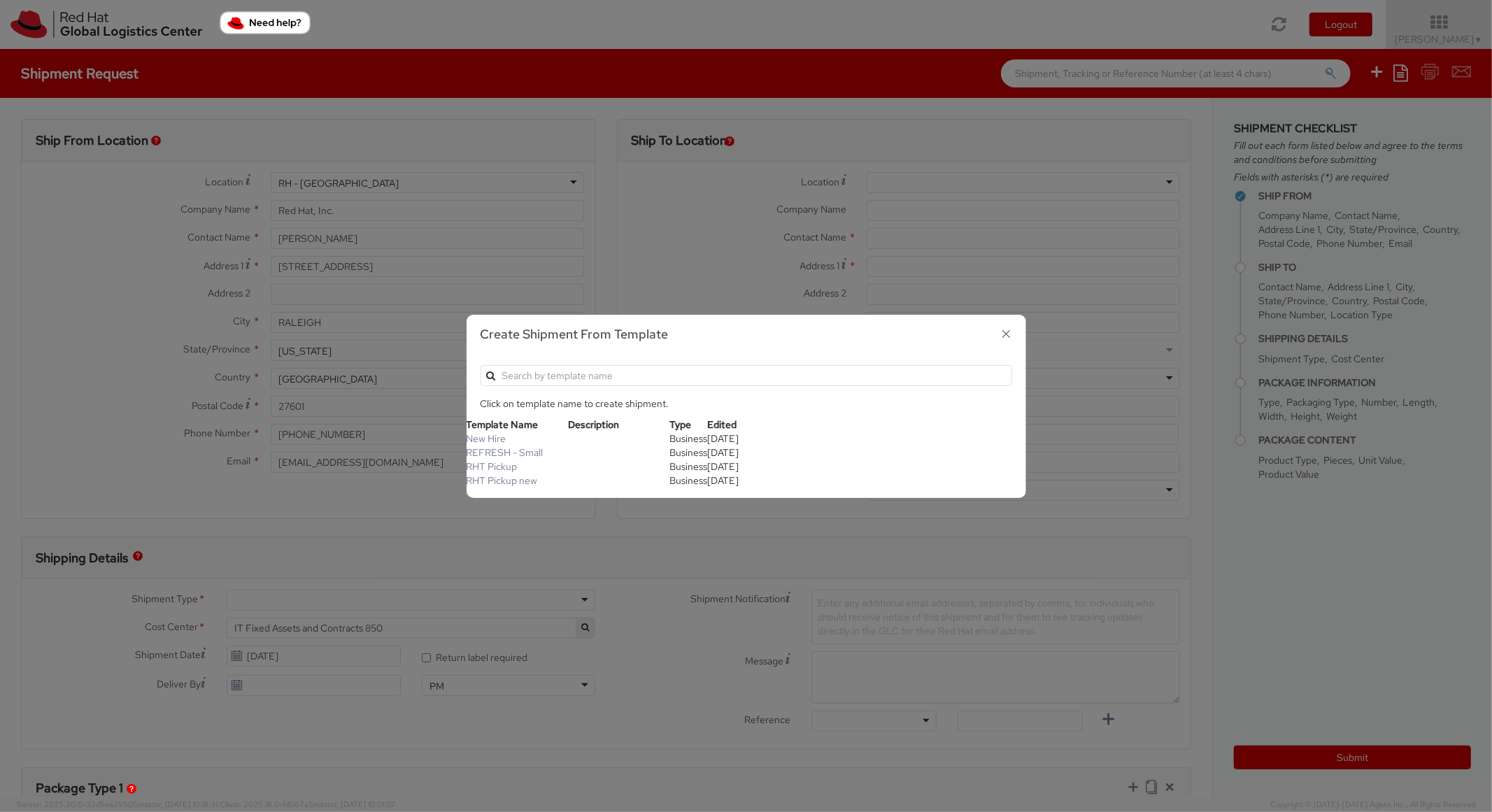
type input "18"
type input "14"
type input "4"
type input "7"
type input "*Laptop Model*"
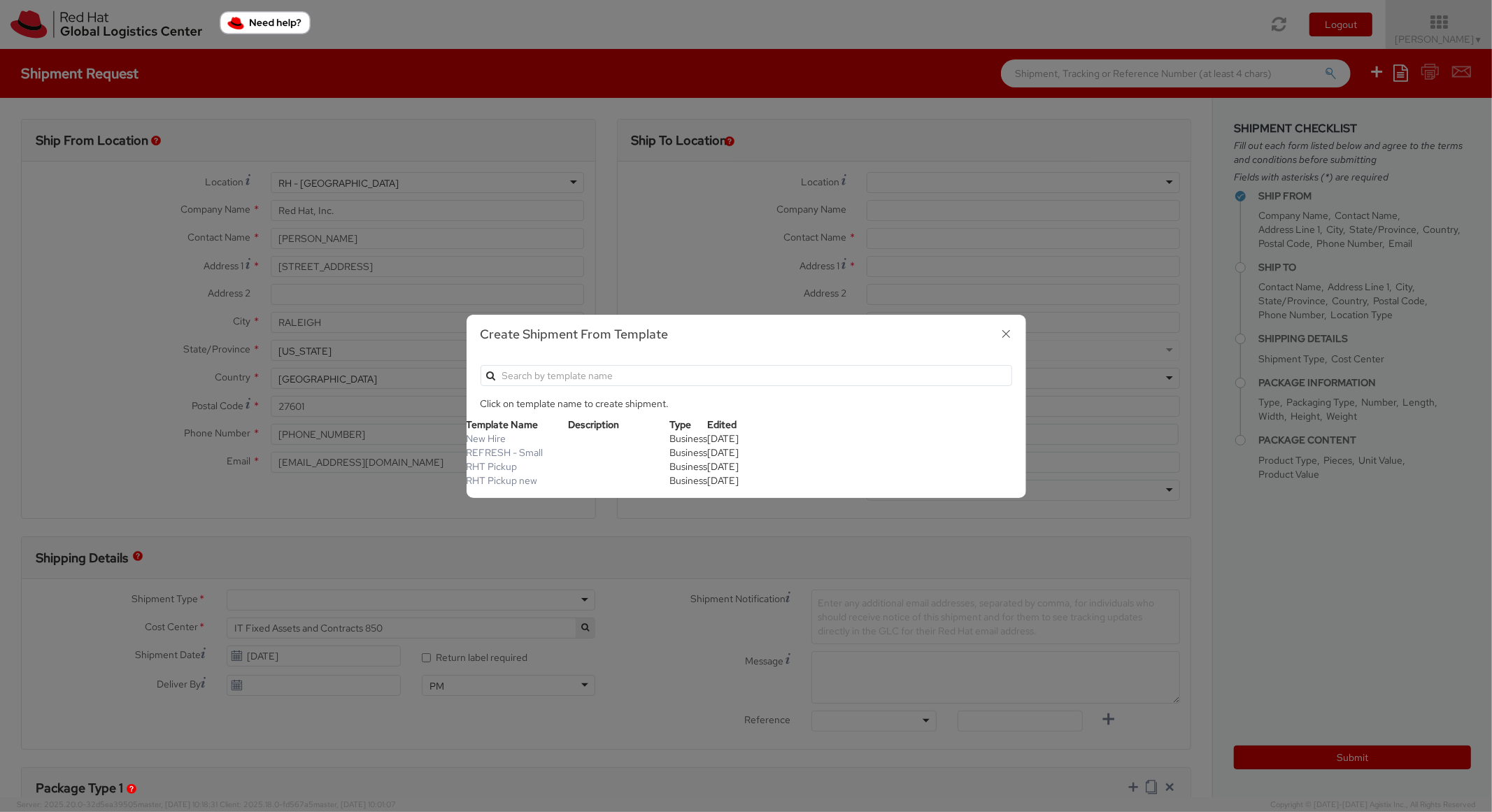
select select "LAPTOP"
type input "2,000.00"
select select "850"
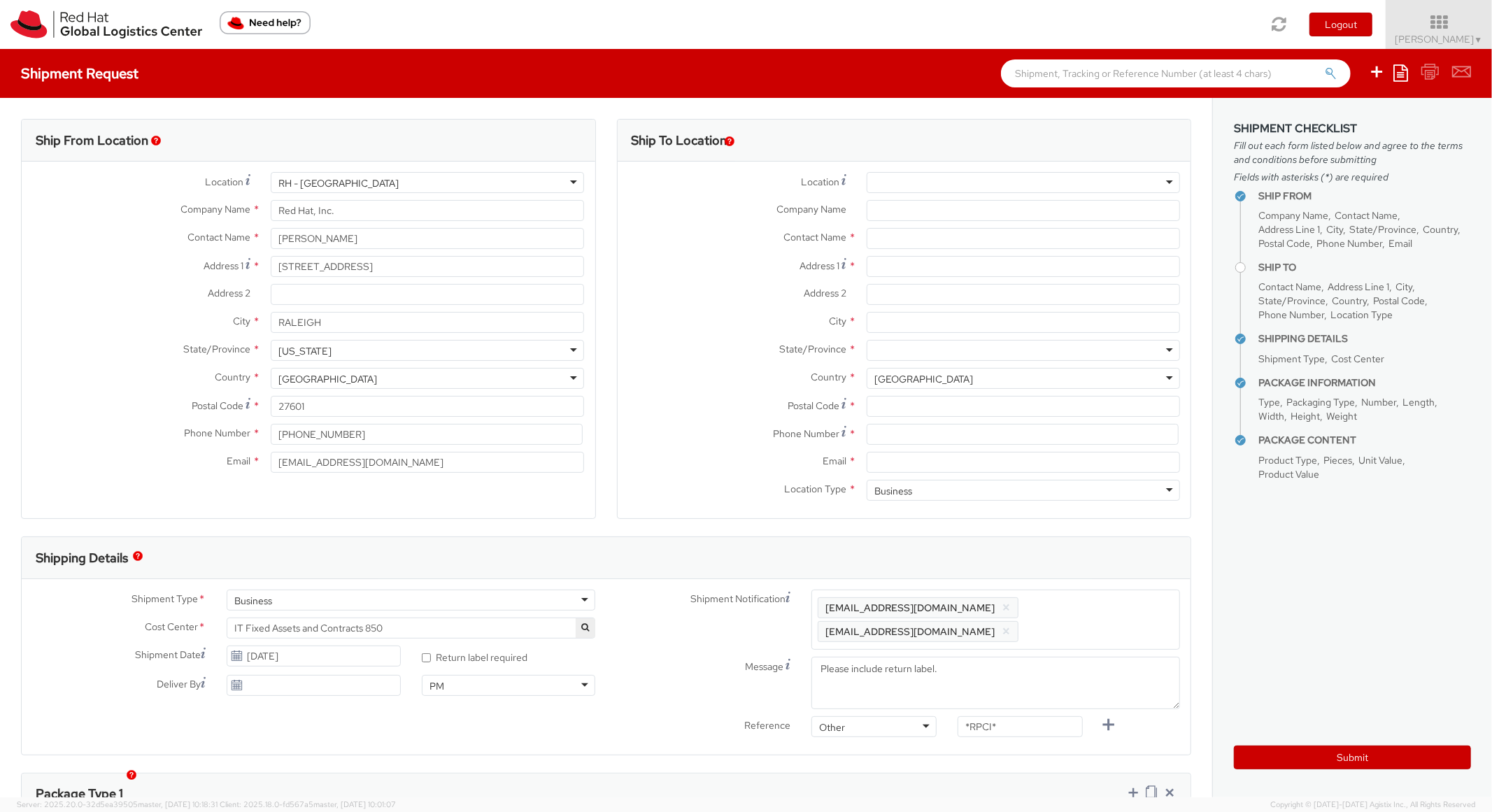
scroll to position [42, 0]
paste input "24791 Argus Dr"
click at [949, 269] on input "Address 1 *" at bounding box center [1023, 266] width 314 height 21
type input "24791 Argus Dr"
paste input "Mission Viejo"
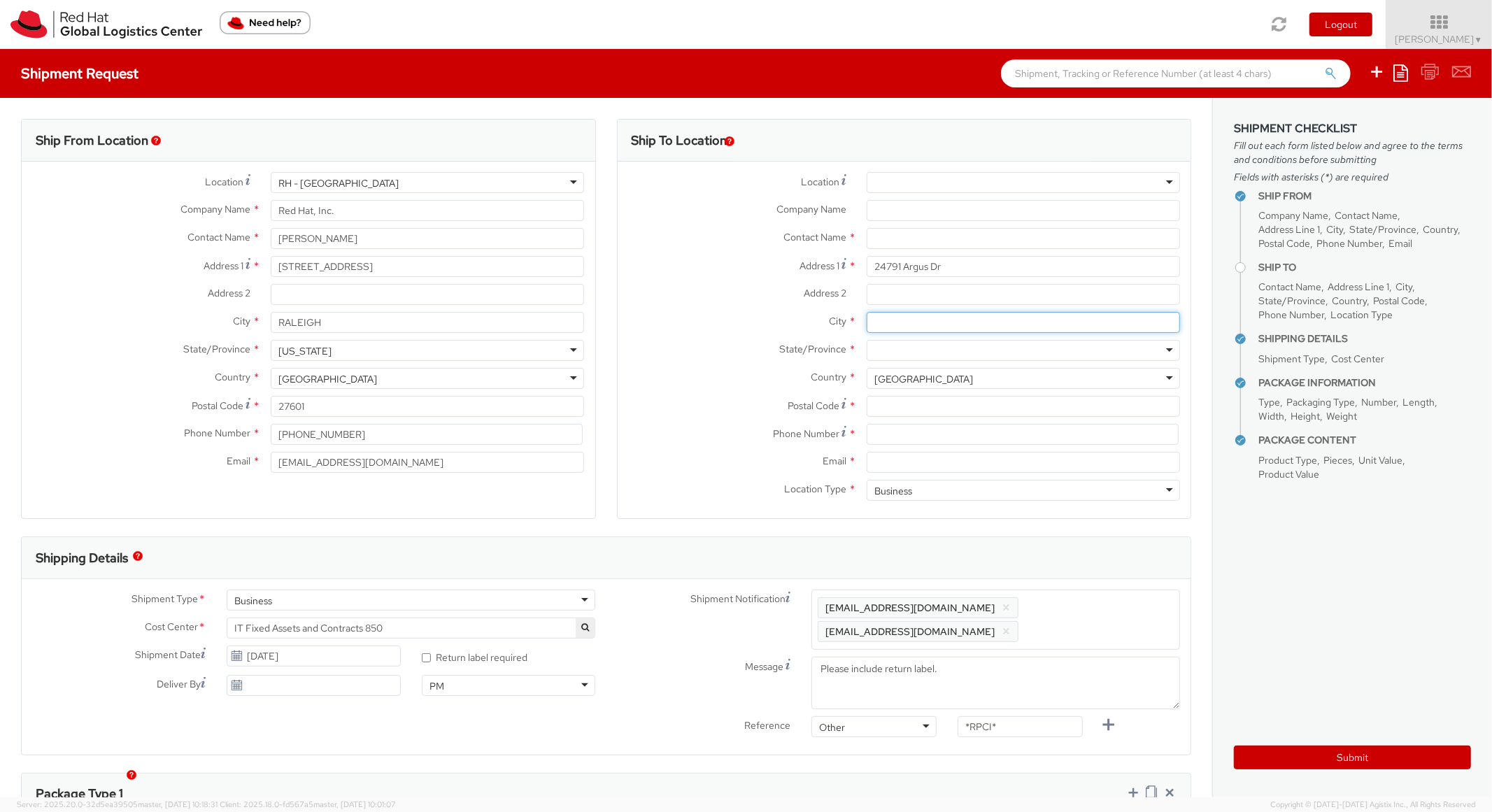
click at [918, 313] on input "City *" at bounding box center [1023, 322] width 314 height 21
type input "Mission Viejo"
click at [938, 353] on div at bounding box center [1023, 350] width 314 height 21
paste input "California"
type input "California"
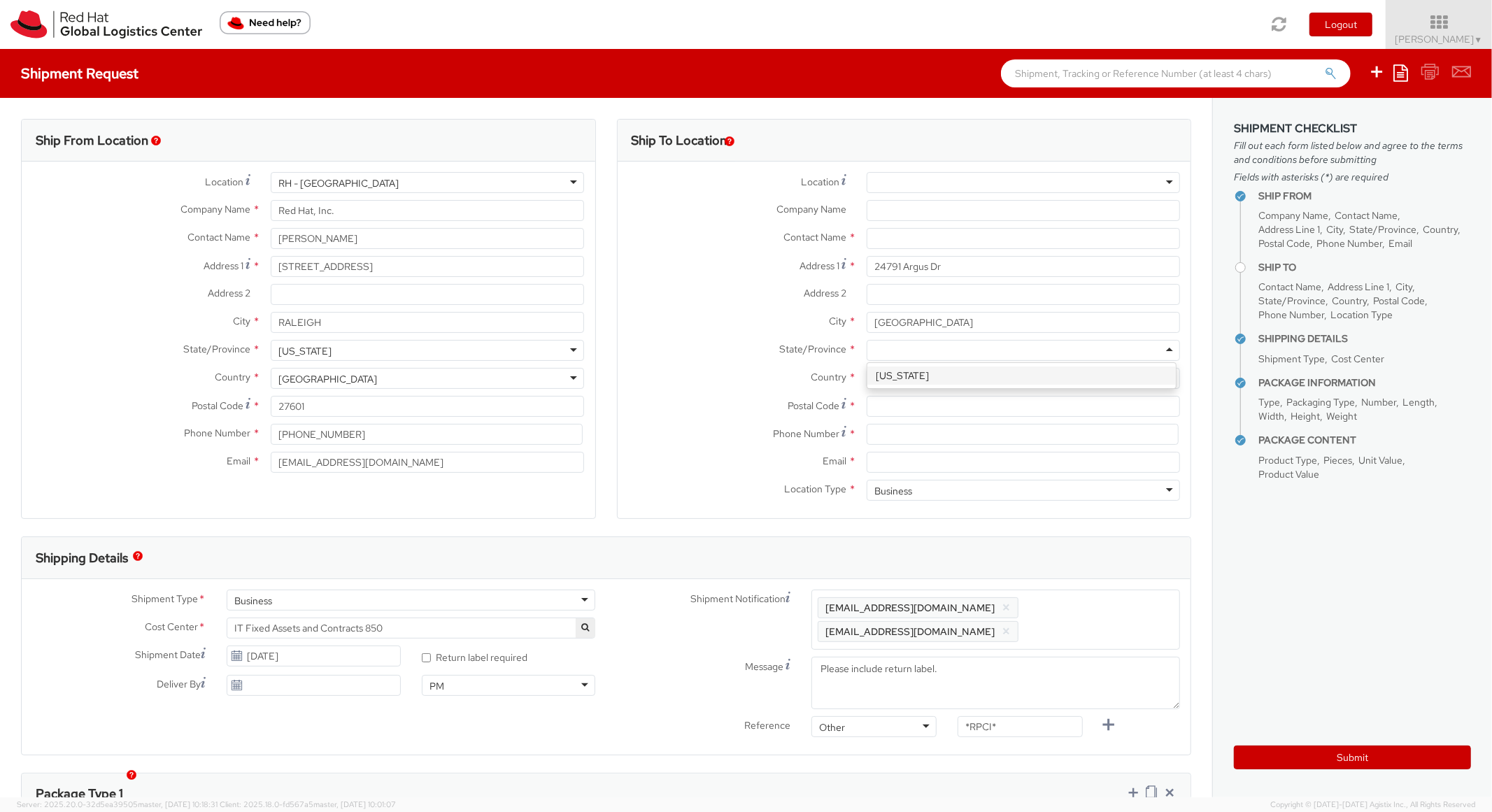
scroll to position [0, 0]
click at [965, 398] on input "Postal Code *" at bounding box center [1023, 406] width 314 height 21
paste input "92691"
type input "92691"
click at [696, 366] on div "State/Province * California California Alabama Alaska Arizona Arkansas Armed Fo…" at bounding box center [904, 354] width 574 height 28
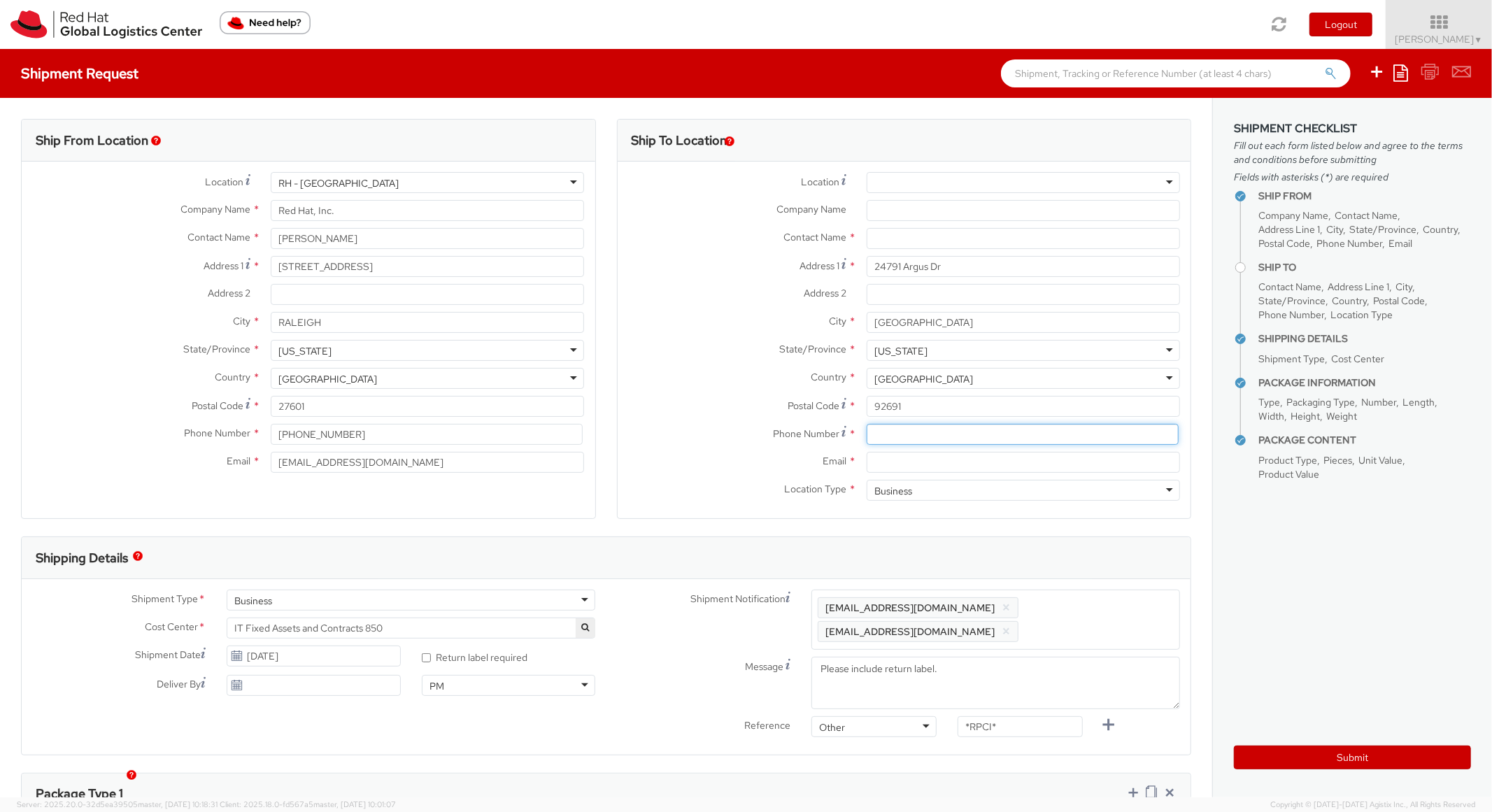
click at [918, 434] on input at bounding box center [1022, 434] width 312 height 21
paste input "213-886-2010"
type input "213-886-2010"
click at [738, 398] on label "Postal Code *" at bounding box center [737, 405] width 239 height 19
click at [867, 398] on input "92691" at bounding box center [1023, 406] width 314 height 21
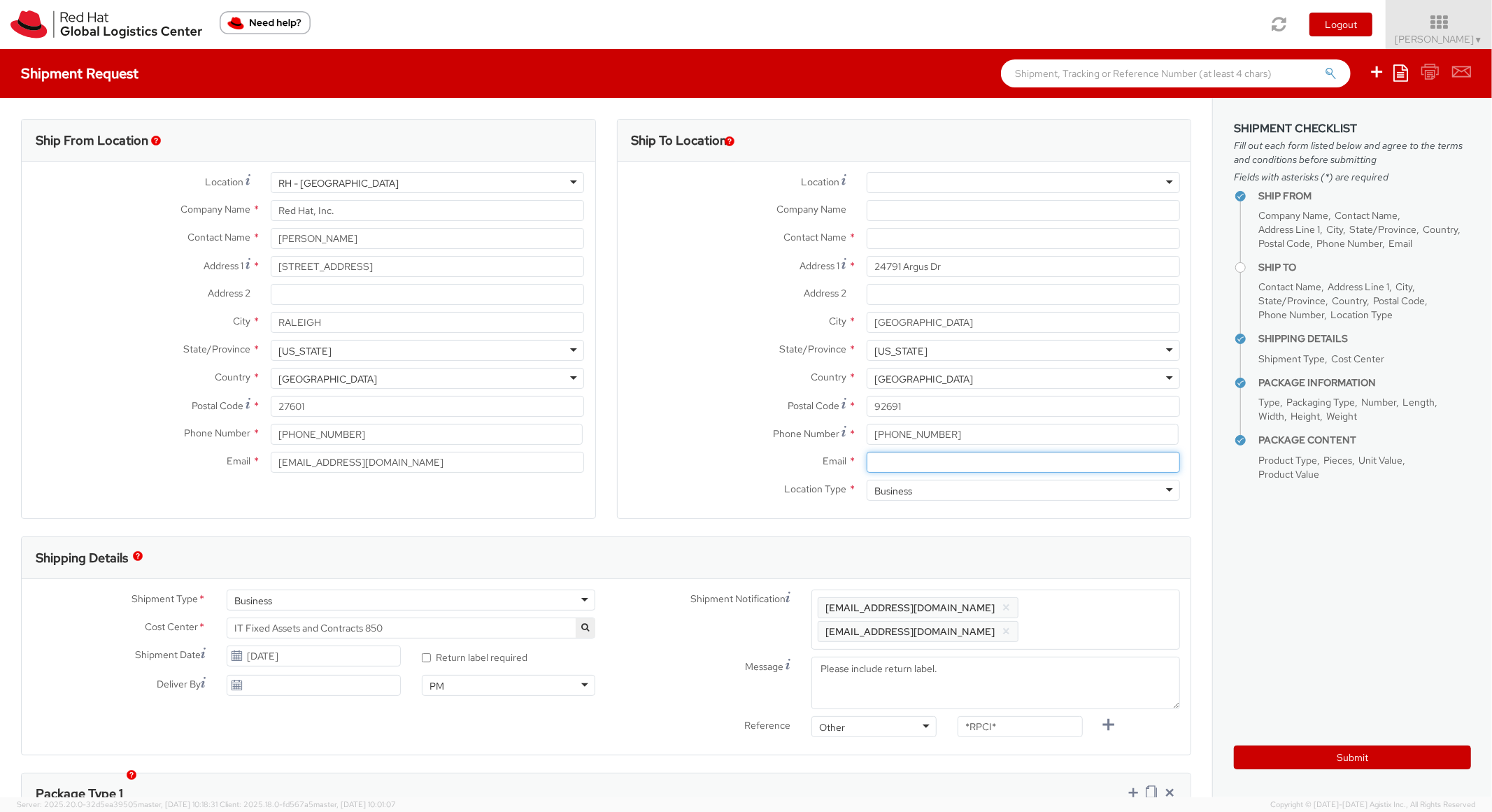
drag, startPoint x: 927, startPoint y: 471, endPoint x: 937, endPoint y: 466, distance: 11.2
click at [929, 470] on input "Email *" at bounding box center [1023, 462] width 314 height 21
paste input "ssarvaiy@redhat.com"
type input "ssarvaiy@redhat.com"
click at [1120, 606] on span "Enter any additional email addresses, separated by comma, for individuals who s…" at bounding box center [995, 619] width 356 height 42
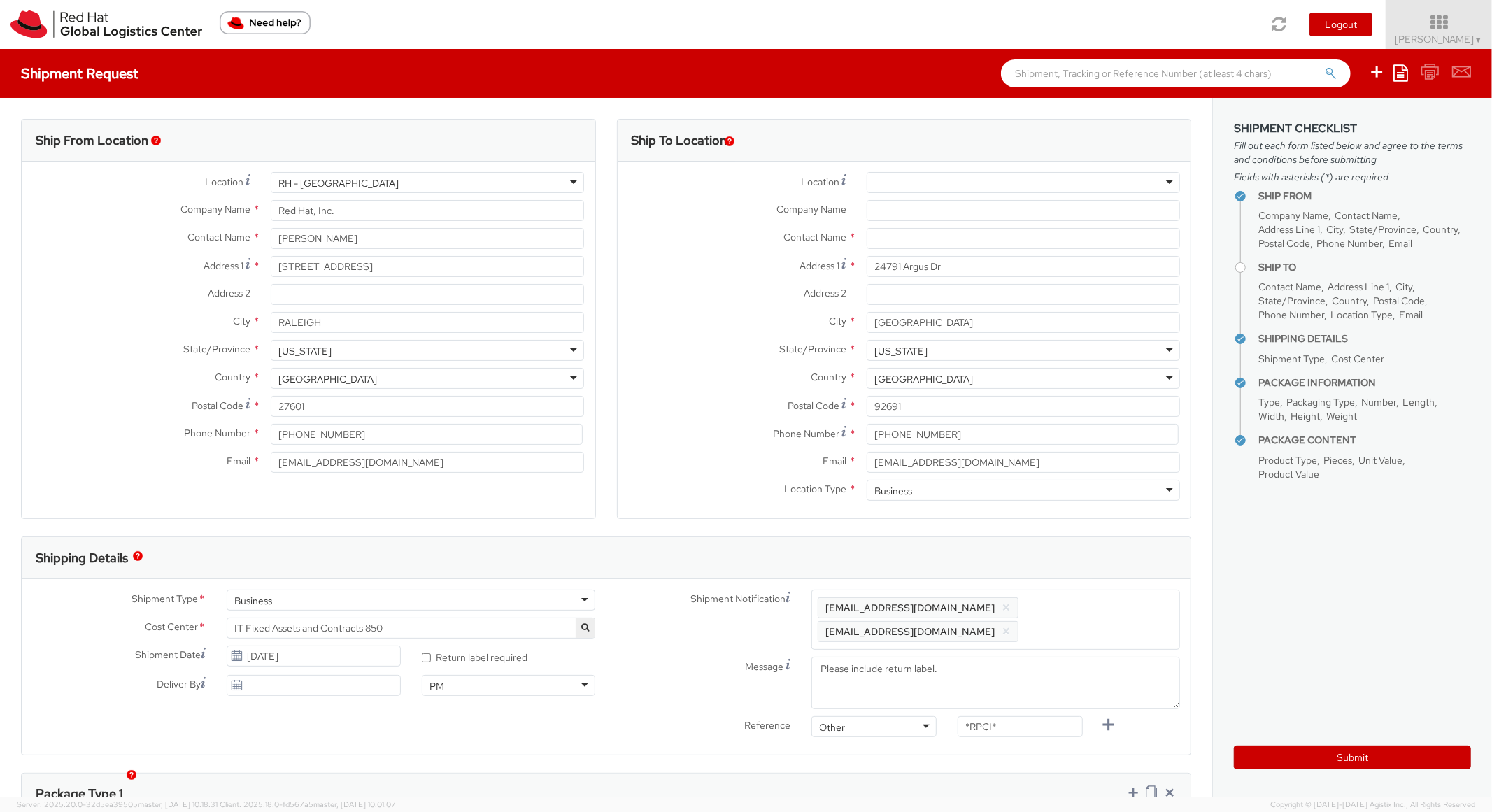
paste input "ssarvaiy@redhat.com"
type input "ssarvaiy@redhat.com"
click at [1117, 572] on div "Shipping Details" at bounding box center [606, 558] width 1169 height 42
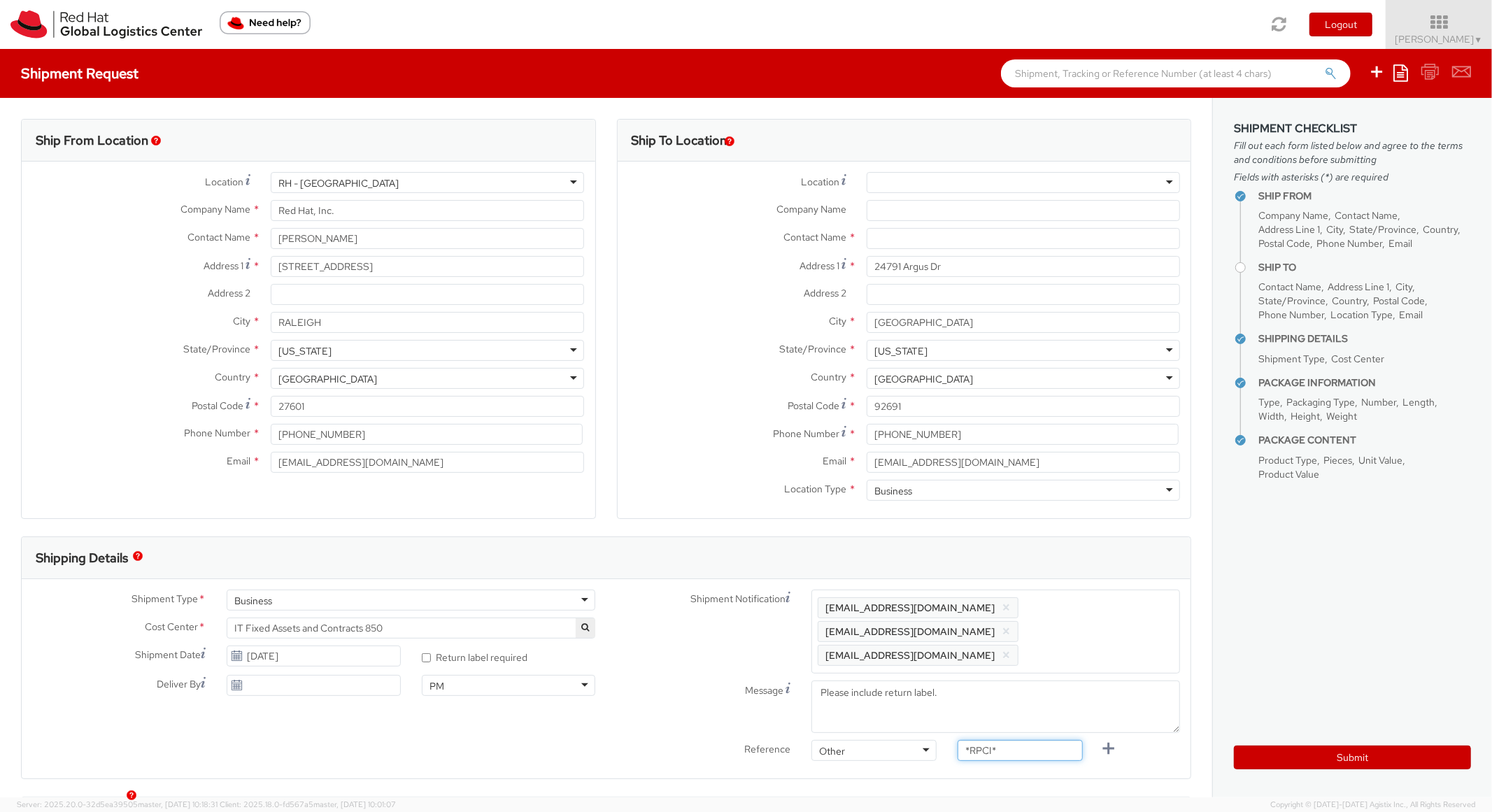
drag, startPoint x: 1009, startPoint y: 728, endPoint x: 916, endPoint y: 710, distance: 94.7
click at [915, 710] on div "Shipment Notification Enter any additional email addresses, separated by comma,…" at bounding box center [899, 678] width 584 height 179
paste input "RPCI0081774"
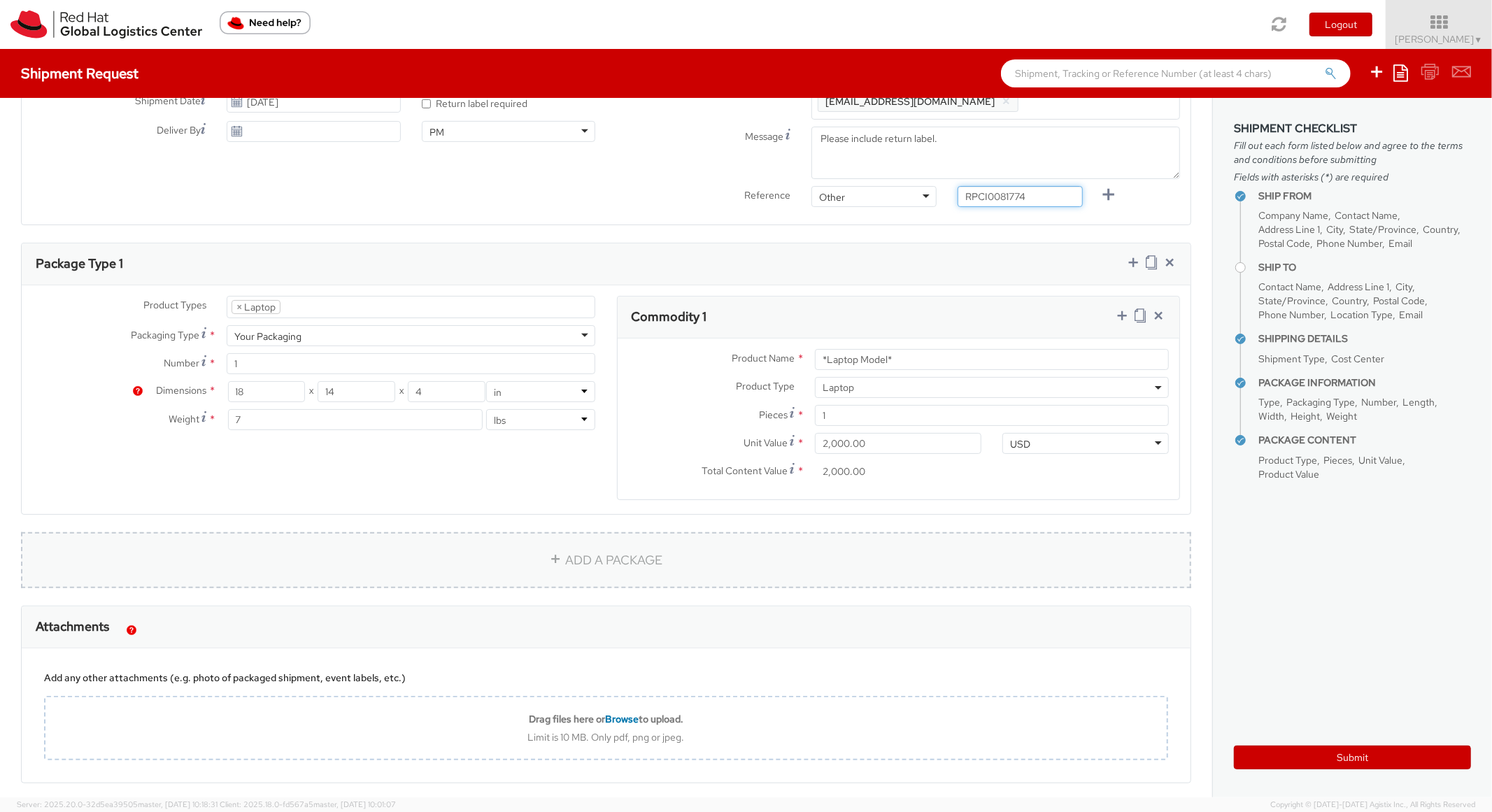
scroll to position [559, 0]
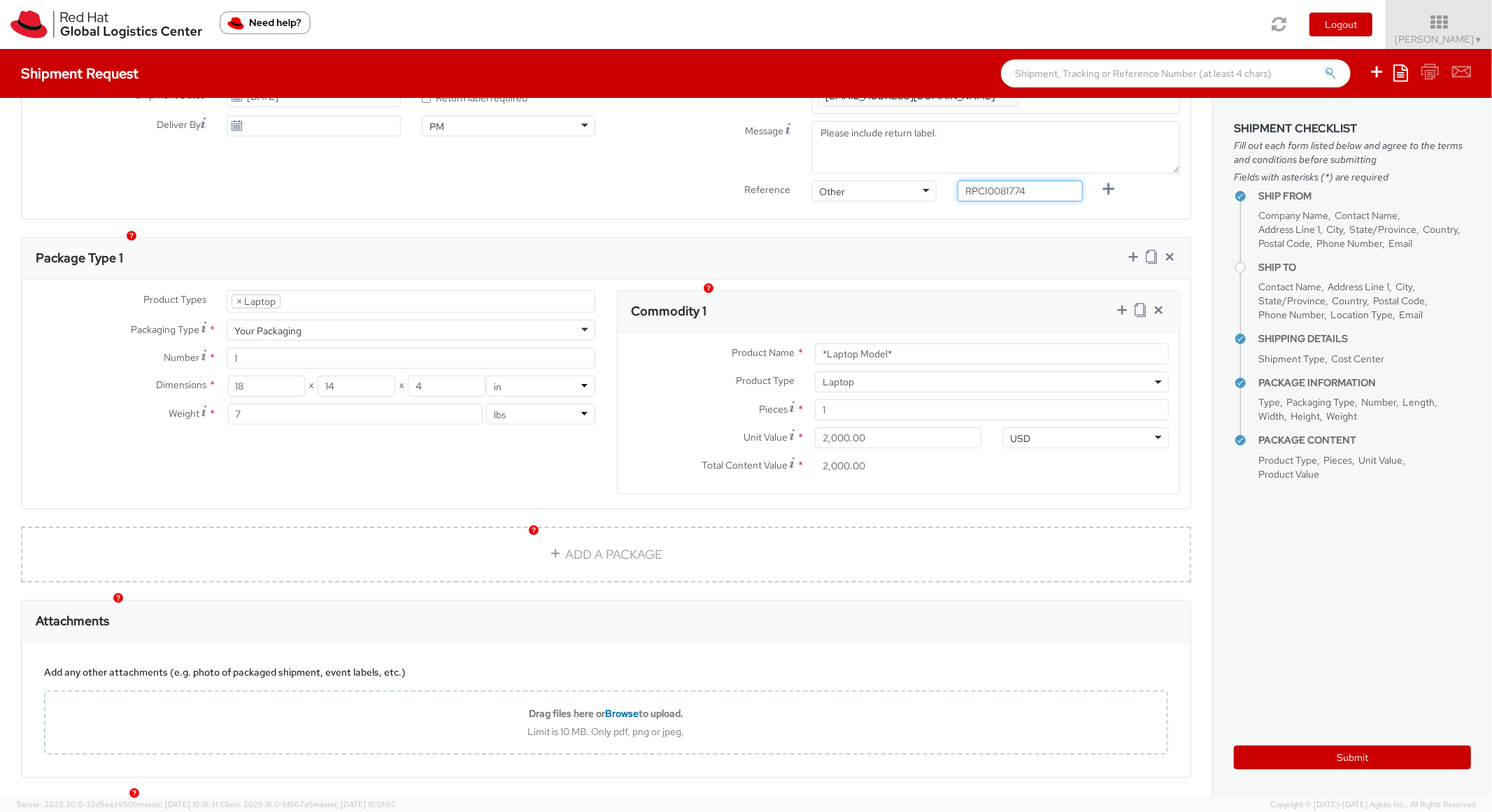
type input "RPCI0081774"
drag, startPoint x: 910, startPoint y: 337, endPoint x: 724, endPoint y: 310, distance: 187.9
click at [724, 333] on div "Product Name * *Laptop Model* Product Type * Documents Docking Station Laptop M…" at bounding box center [898, 413] width 562 height 160
paste input "DEVELOPER/DESIGNER - Apple"
type input "DEVELOPER/DESIGNER - Apple"
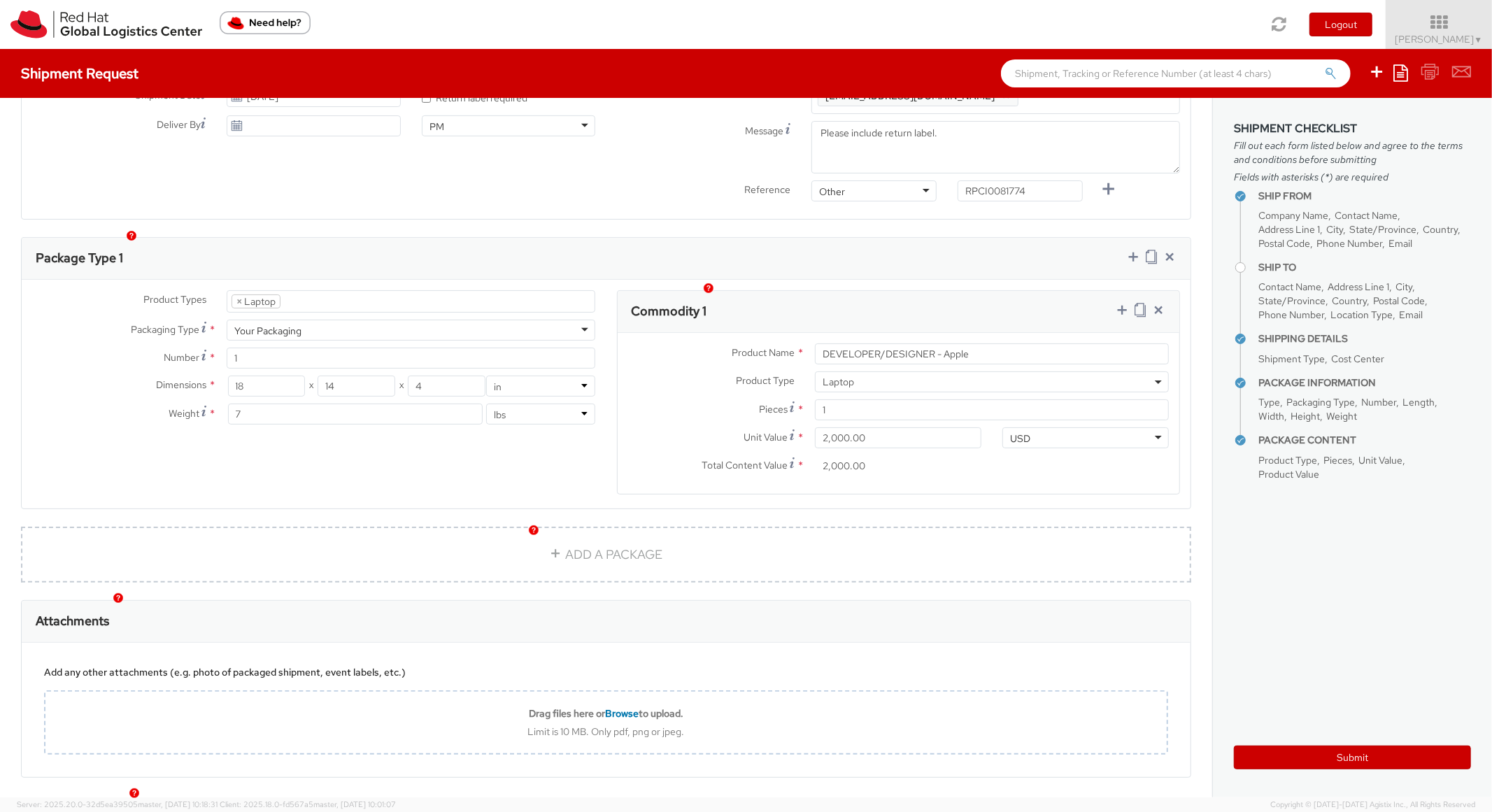
click at [904, 238] on div "Package Type 1" at bounding box center [606, 258] width 1169 height 42
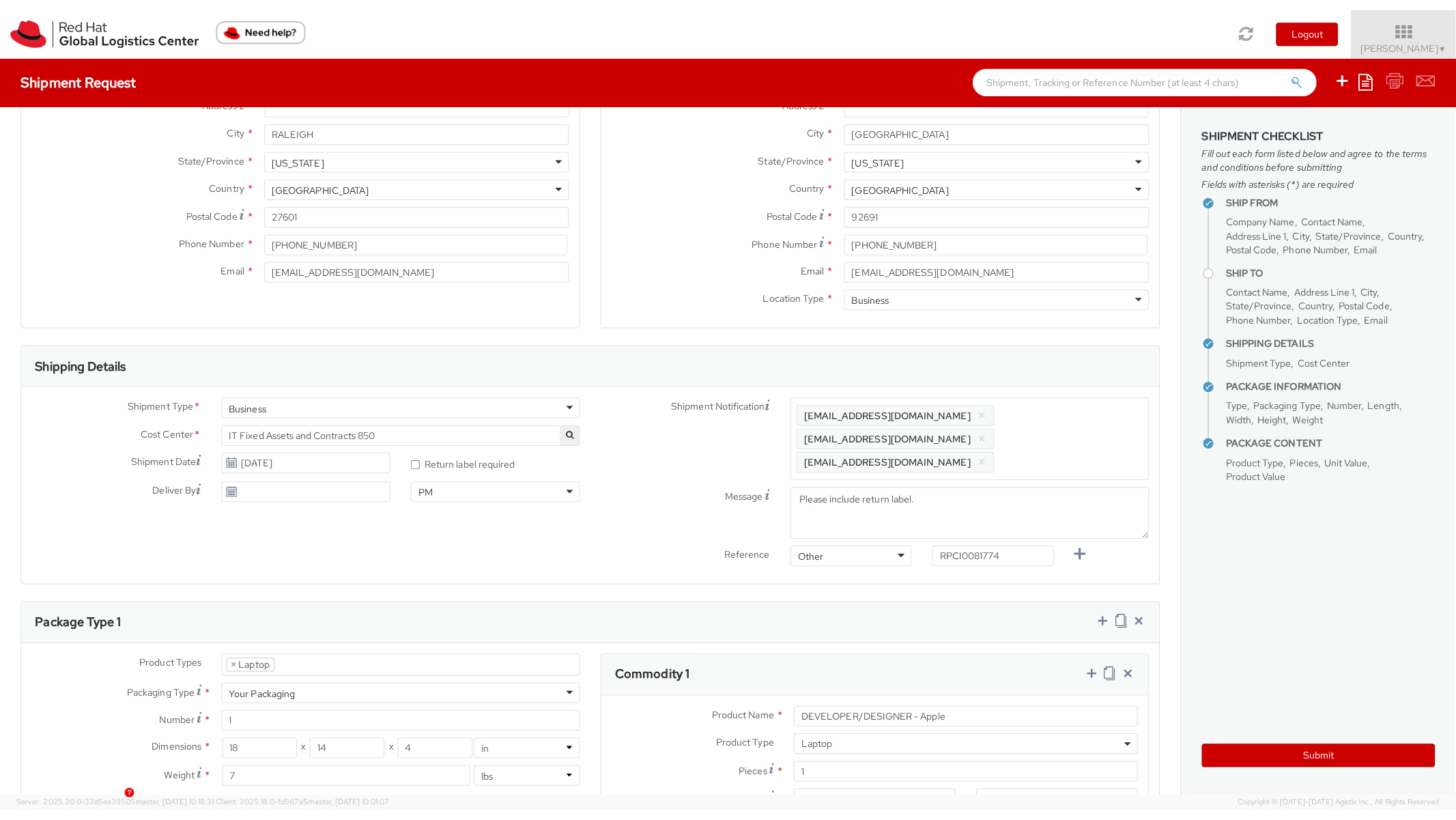
scroll to position [0, 0]
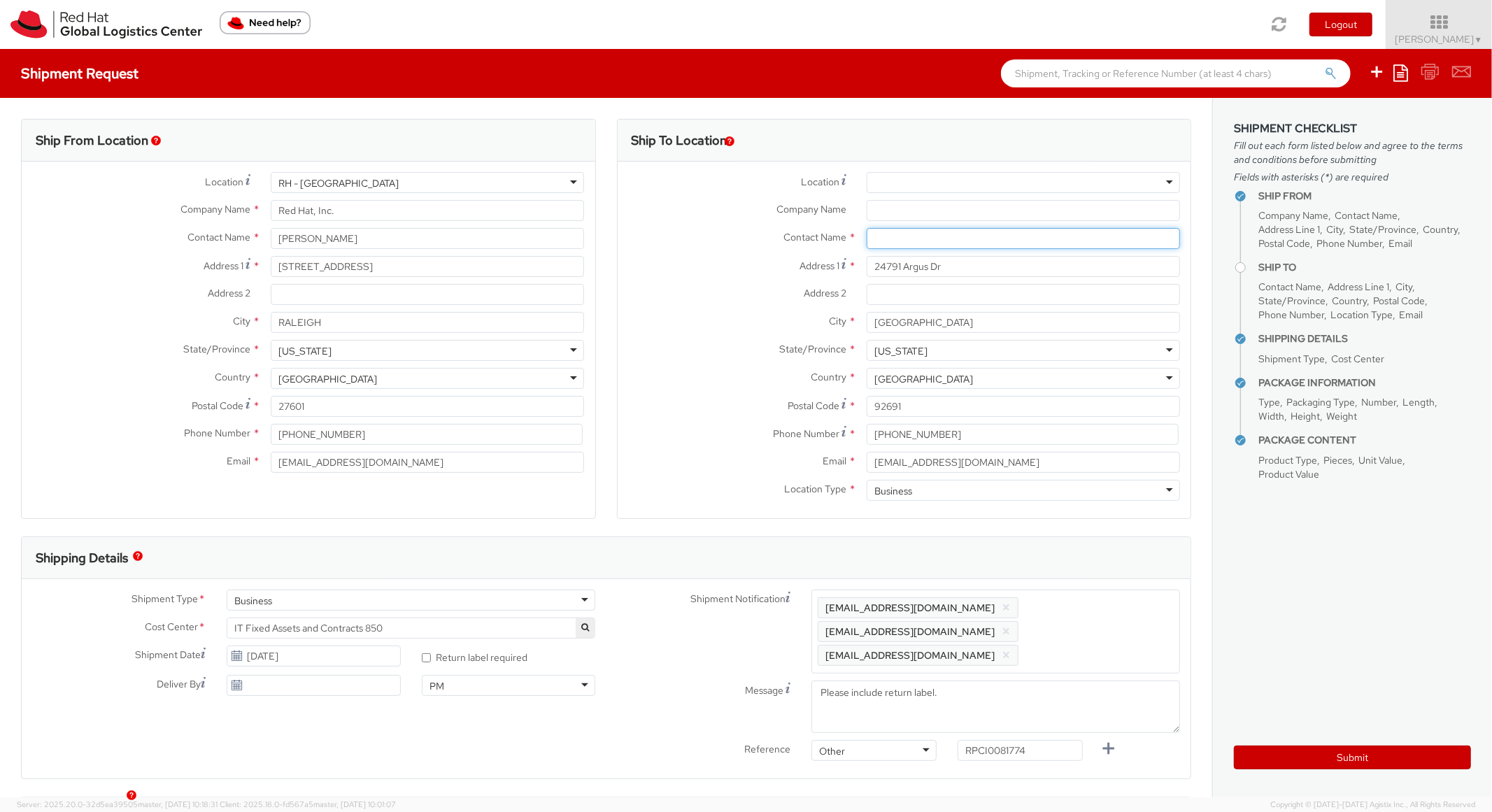
paste input "Shirishraj Sarvaiya"
click at [988, 244] on input "text" at bounding box center [1023, 238] width 314 height 21
type input "Shirishraj Sarvaiya"
click at [703, 325] on label "City *" at bounding box center [737, 321] width 239 height 18
click at [867, 325] on input "Mission Viejo" at bounding box center [1023, 322] width 314 height 21
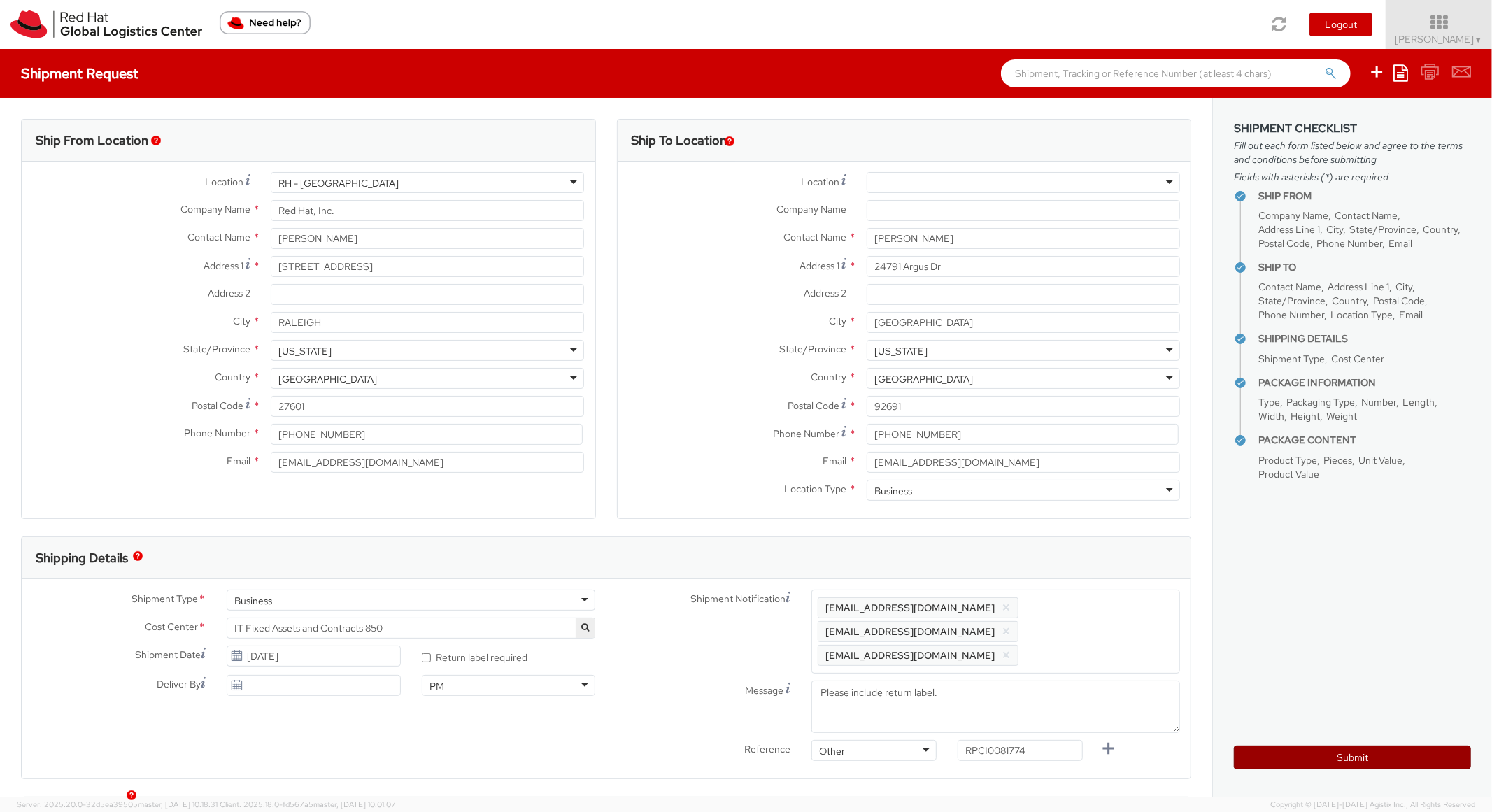
click at [1297, 759] on button "Submit" at bounding box center [1352, 757] width 237 height 24
type input "Shirishraj Sarvaiya"
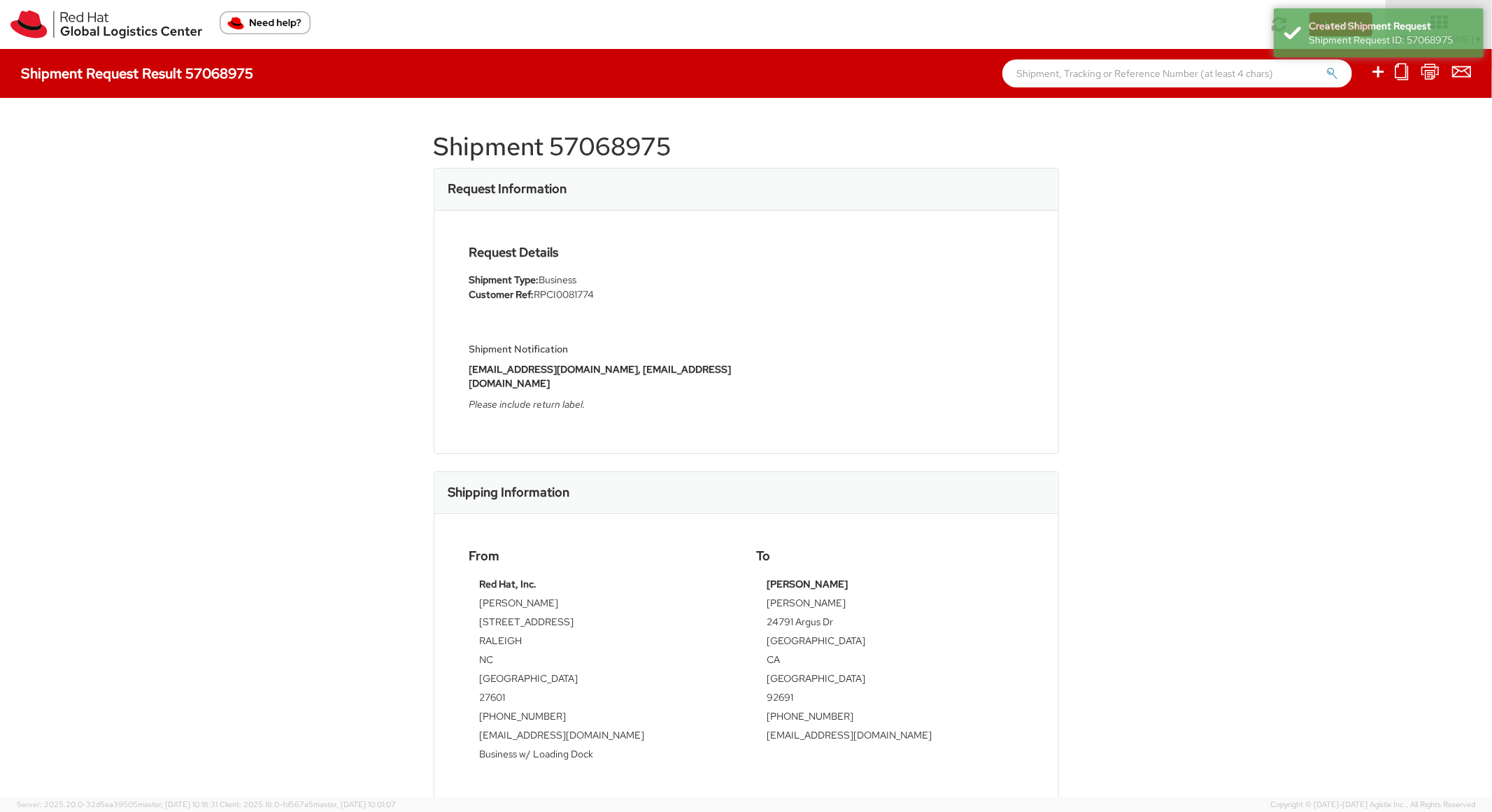
click at [605, 143] on h1 "Shipment 57068975" at bounding box center [746, 146] width 625 height 28
copy h1 "57068975"
